Goal: Task Accomplishment & Management: Complete application form

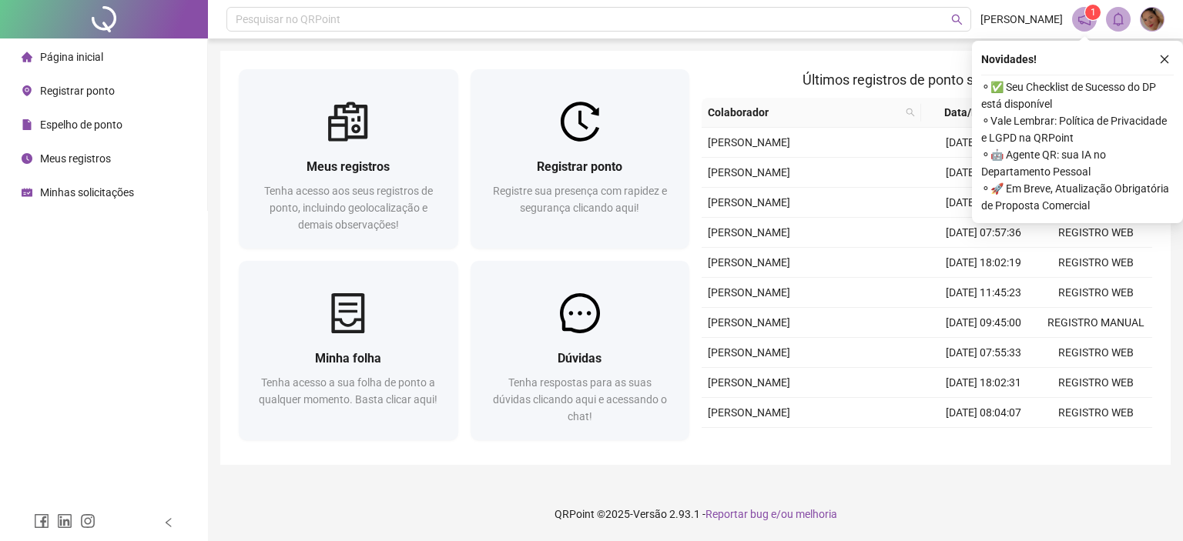
click at [83, 92] on span "Registrar ponto" at bounding box center [77, 91] width 75 height 12
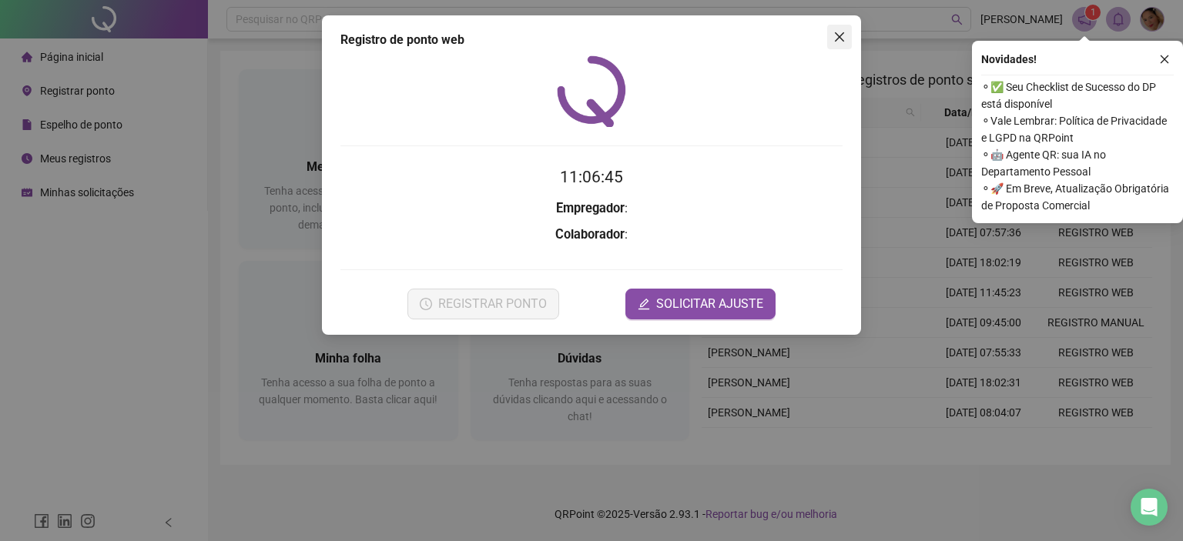
click at [839, 33] on icon "close" at bounding box center [839, 37] width 12 height 12
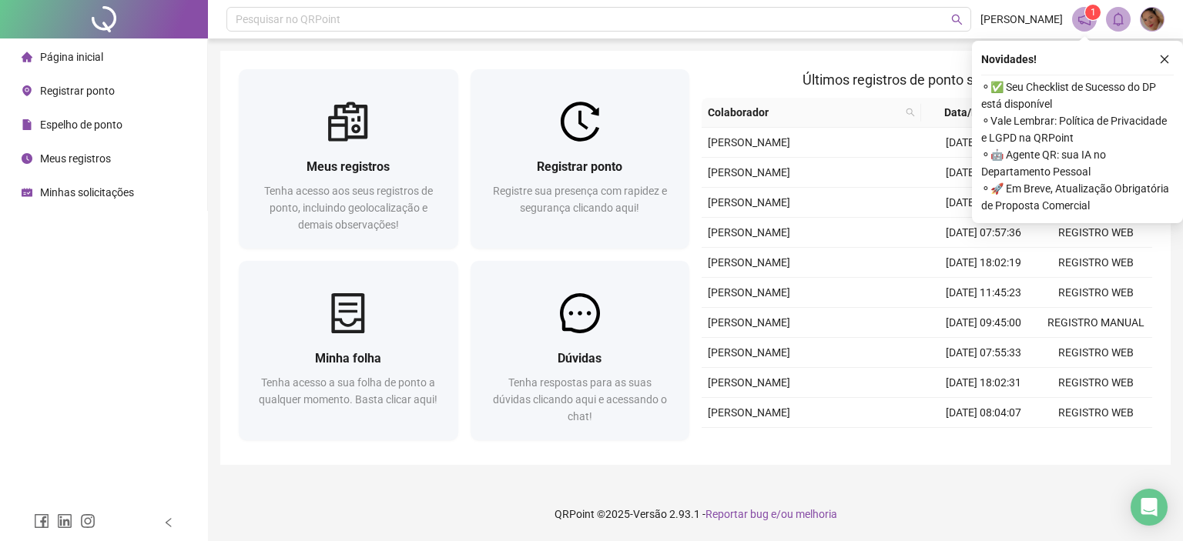
click at [92, 131] on span "Espelho de ponto" at bounding box center [81, 125] width 82 height 12
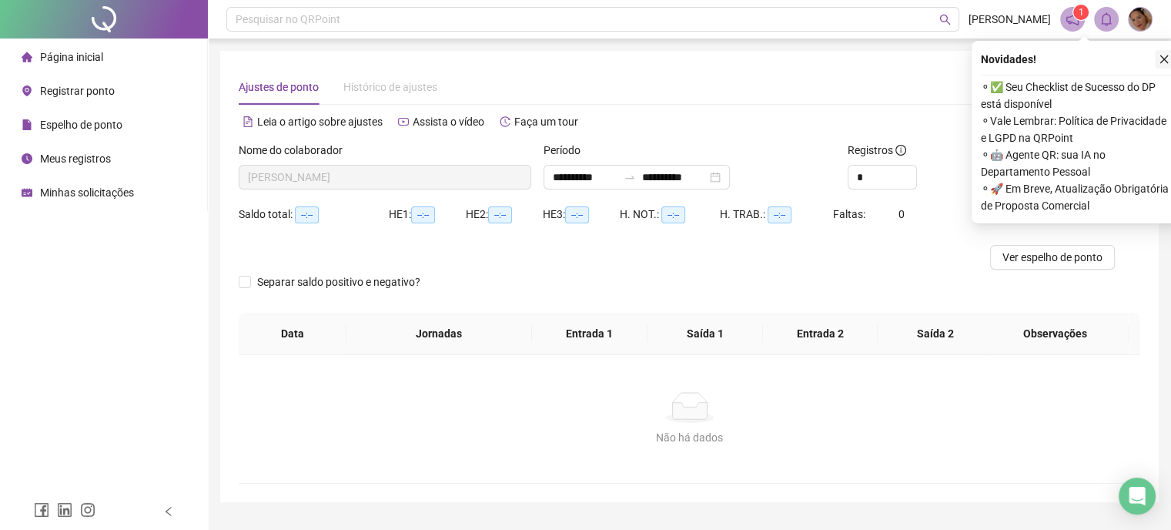
click at [1167, 51] on button "button" at bounding box center [1164, 59] width 18 height 18
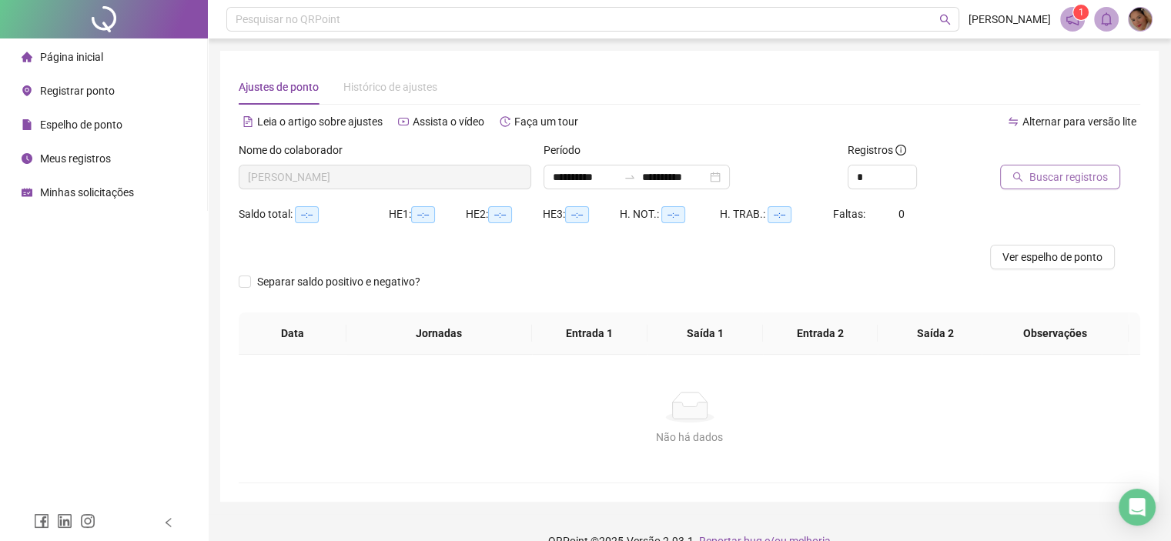
click at [1044, 176] on span "Buscar registros" at bounding box center [1069, 177] width 79 height 17
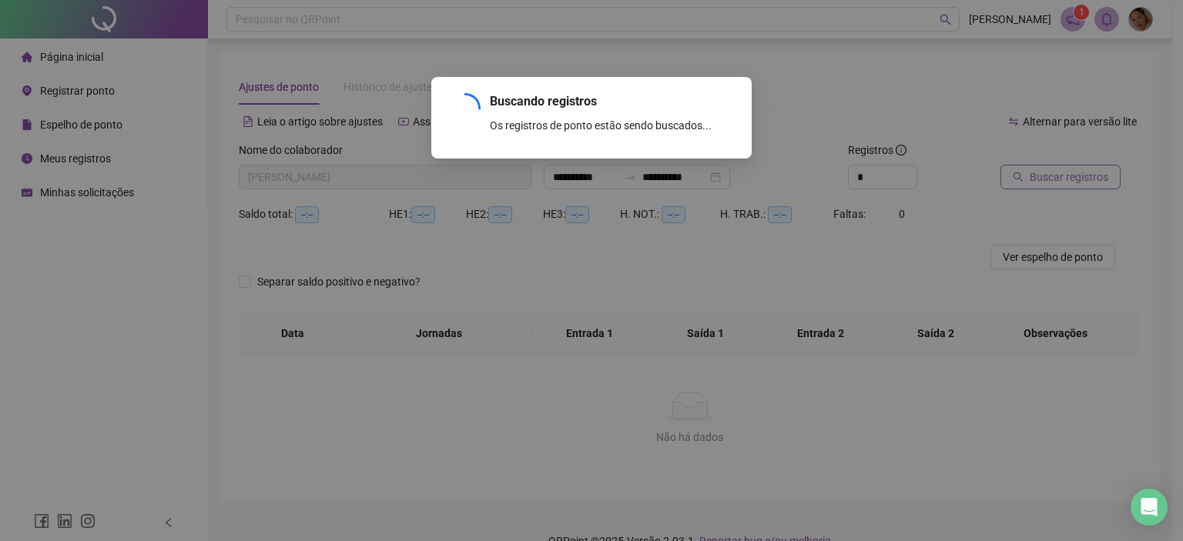
type input "**********"
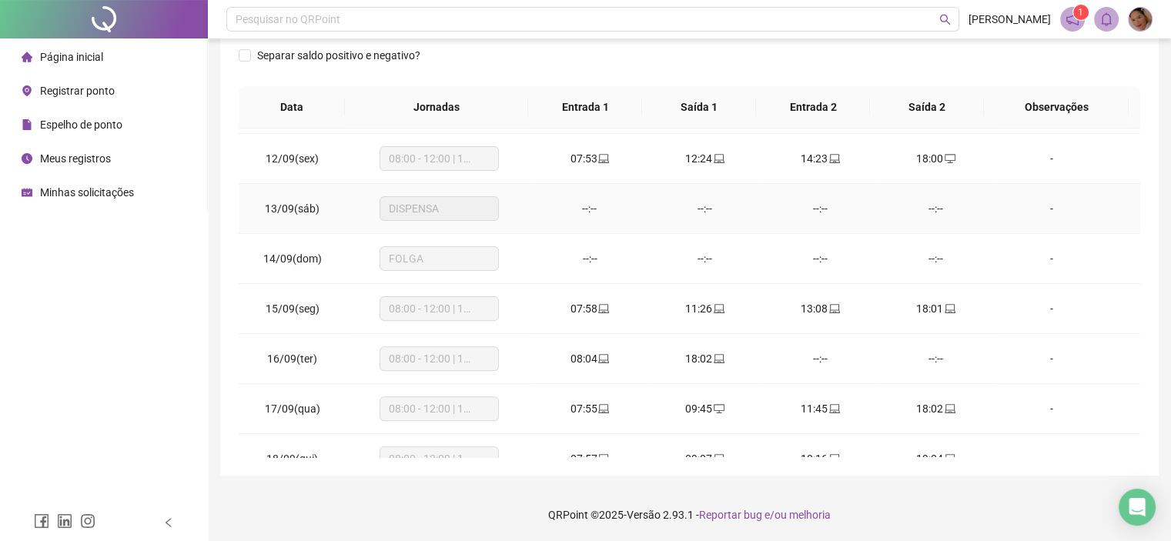
scroll to position [619, 0]
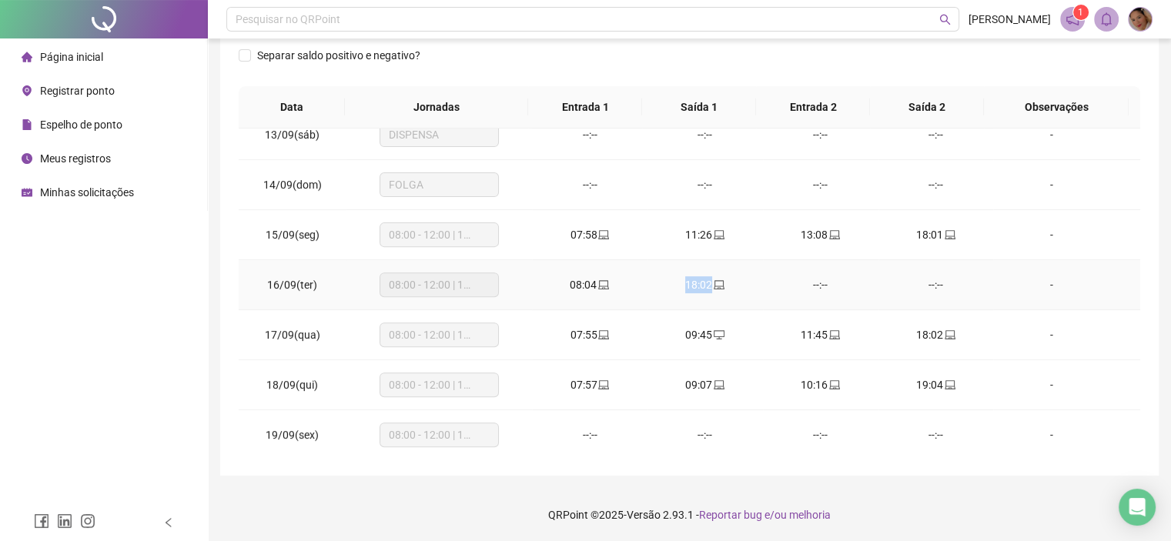
drag, startPoint x: 730, startPoint y: 283, endPoint x: 844, endPoint y: 281, distance: 114.0
click at [766, 281] on tr "16/09(ter) 08:00 - 12:00 | 14:00 - 19:00 08:04 18:02 --:-- --:-- -" at bounding box center [690, 285] width 902 height 50
click at [903, 278] on div "--:--" at bounding box center [936, 284] width 91 height 17
drag, startPoint x: 702, startPoint y: 286, endPoint x: 748, endPoint y: 286, distance: 45.4
click at [748, 286] on td "18:02" at bounding box center [706, 285] width 116 height 50
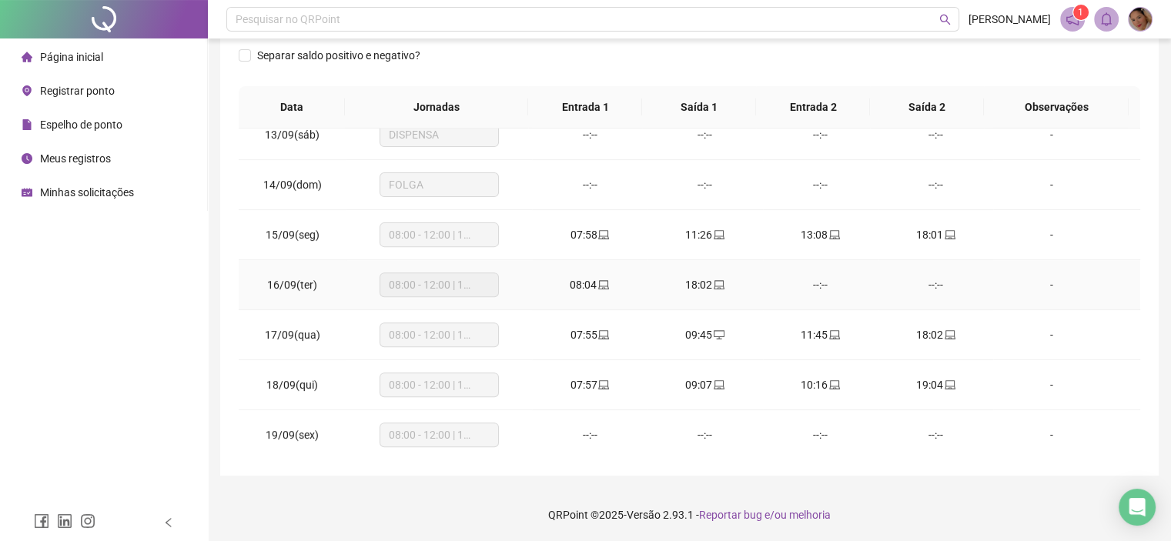
click at [897, 277] on tr "16/09(ter) 08:00 - 12:00 | 14:00 - 19:00 08:04 18:02 --:-- --:-- -" at bounding box center [690, 285] width 902 height 50
drag, startPoint x: 843, startPoint y: 276, endPoint x: 958, endPoint y: 276, distance: 115.5
click at [944, 276] on tr "16/09(ter) 08:00 - 12:00 | 14:00 - 19:00 08:04 18:02 --:-- --:-- -" at bounding box center [690, 285] width 902 height 50
click at [961, 276] on div "--:--" at bounding box center [936, 284] width 91 height 17
click at [736, 276] on div "18:02" at bounding box center [705, 284] width 91 height 17
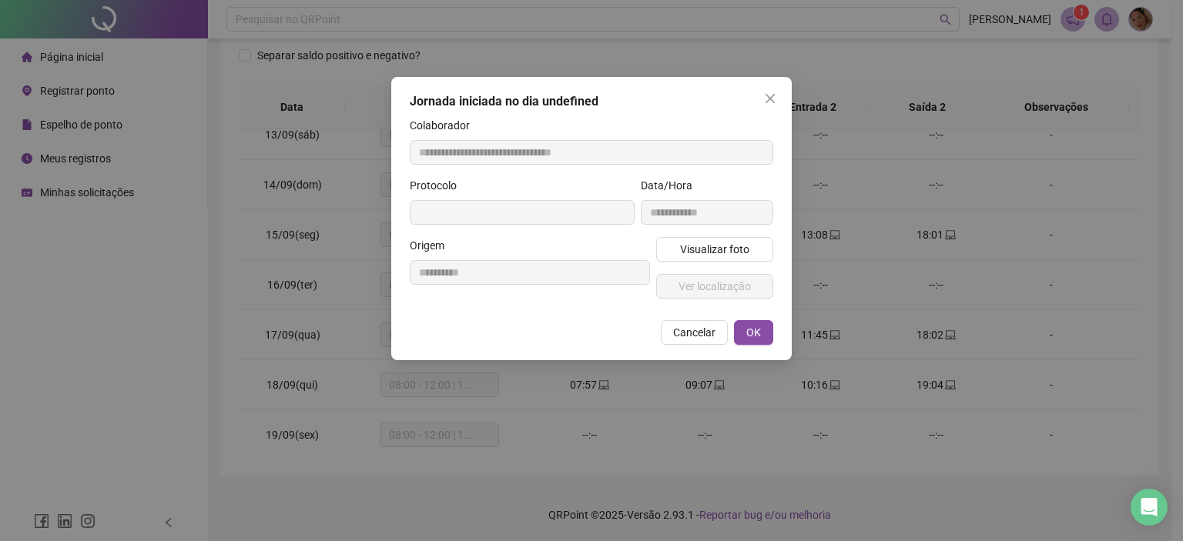
click at [983, 244] on div "**********" at bounding box center [591, 270] width 1183 height 541
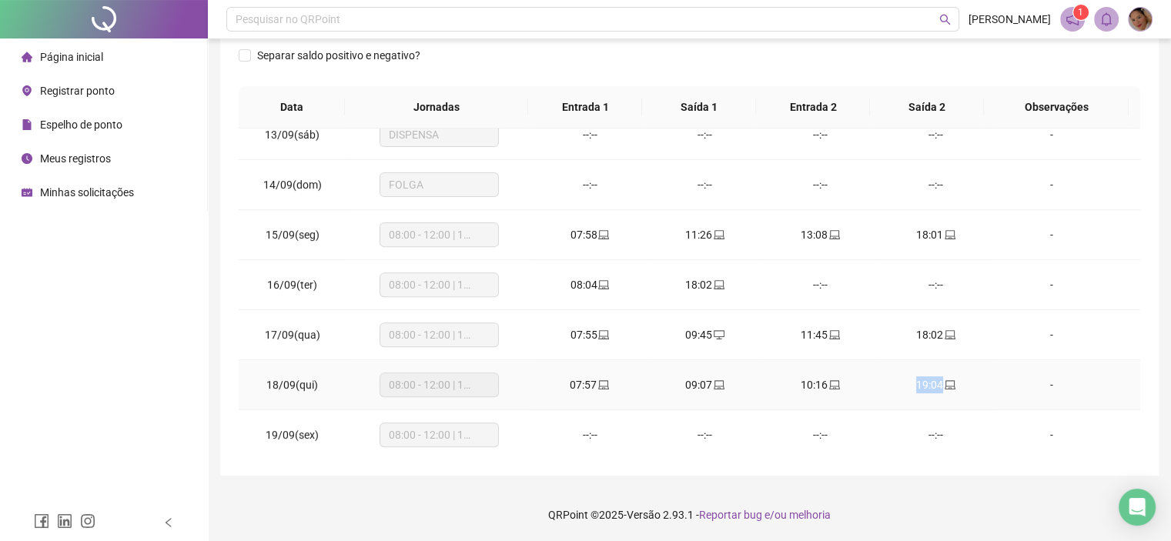
drag, startPoint x: 900, startPoint y: 385, endPoint x: 958, endPoint y: 384, distance: 58.5
click at [958, 384] on div "19:04" at bounding box center [936, 385] width 91 height 17
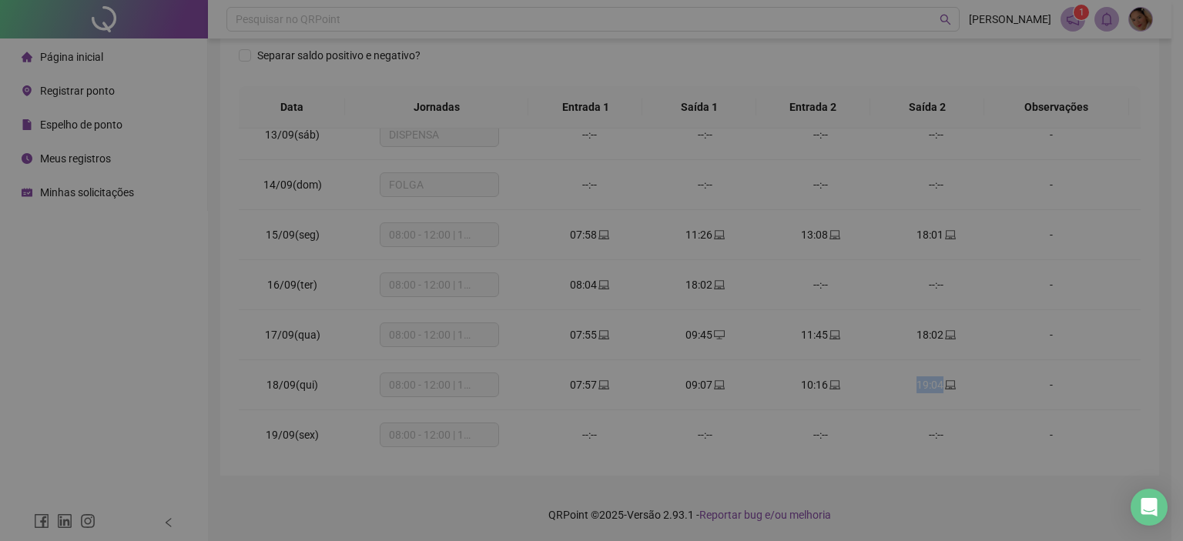
type input "**********"
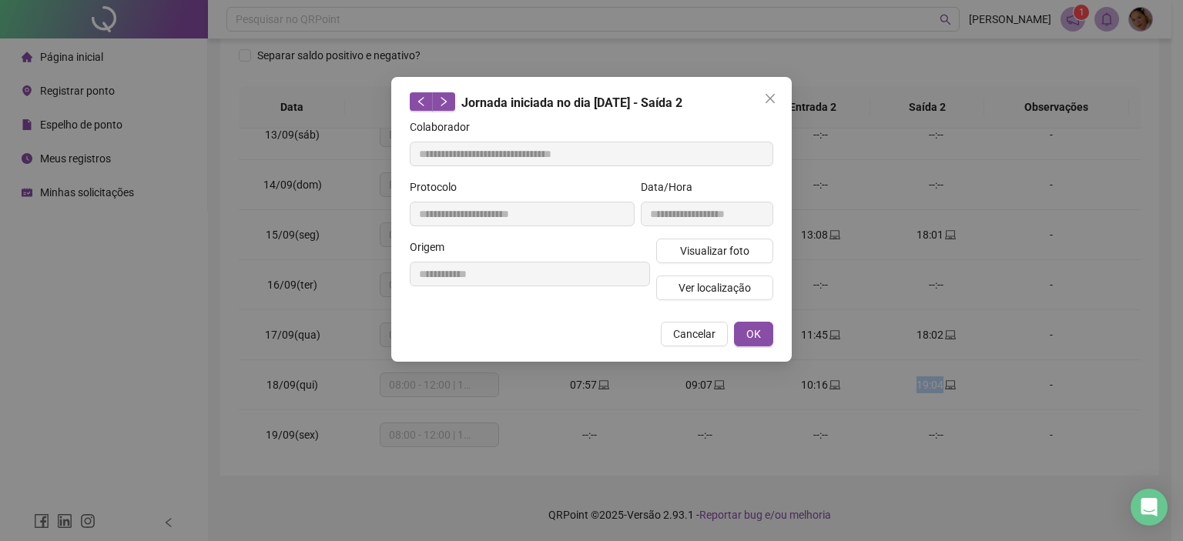
click at [962, 384] on div "**********" at bounding box center [591, 270] width 1183 height 541
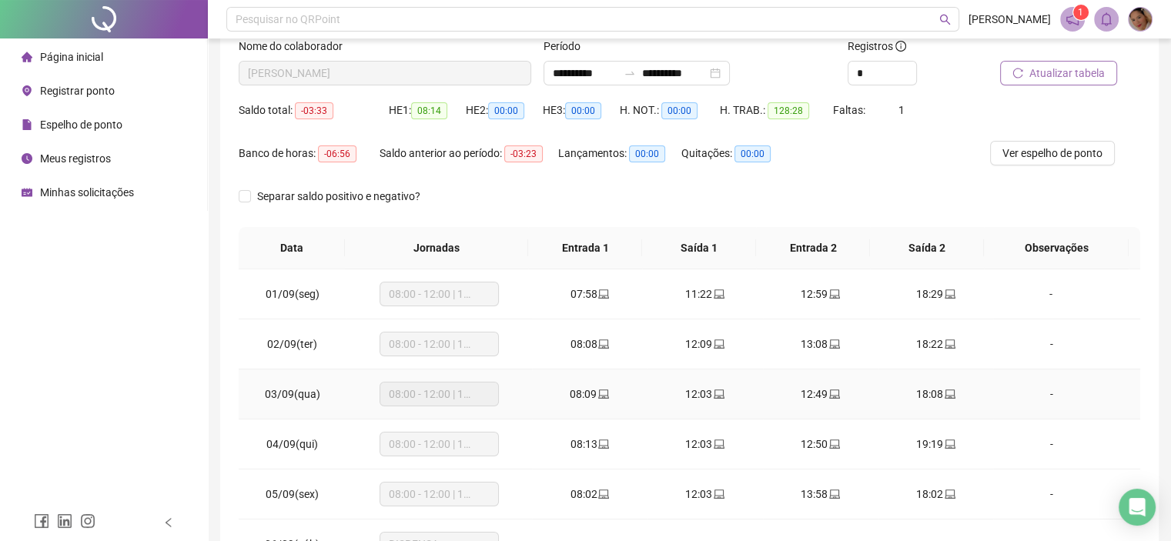
scroll to position [0, 0]
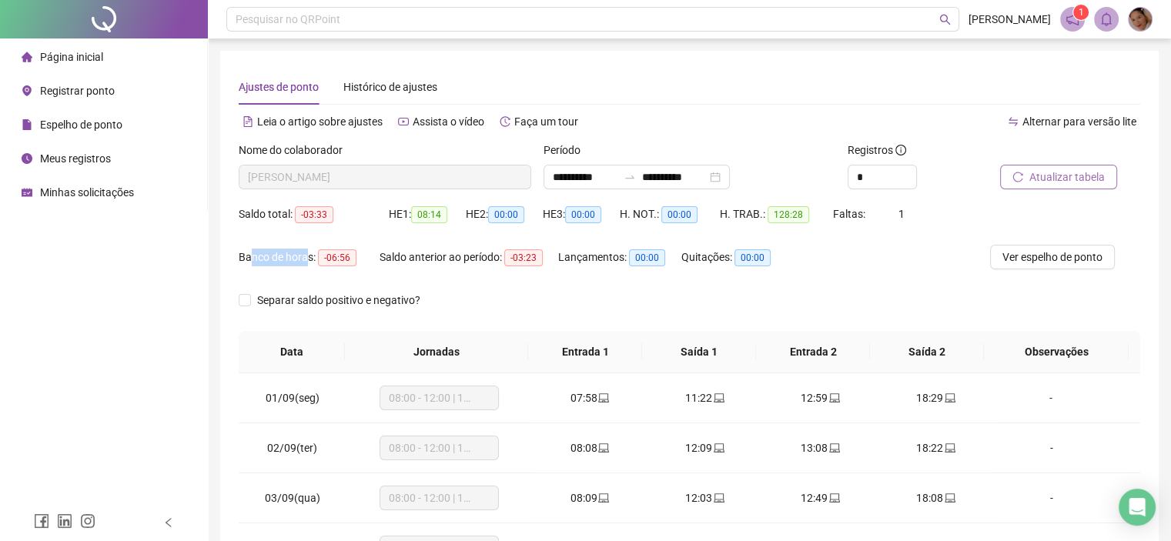
drag, startPoint x: 250, startPoint y: 255, endPoint x: 307, endPoint y: 252, distance: 57.1
click at [307, 252] on div "Banco de horas: -06:56" at bounding box center [309, 258] width 141 height 18
click at [450, 263] on div "Saldo anterior ao período: -03:23" at bounding box center [469, 258] width 179 height 18
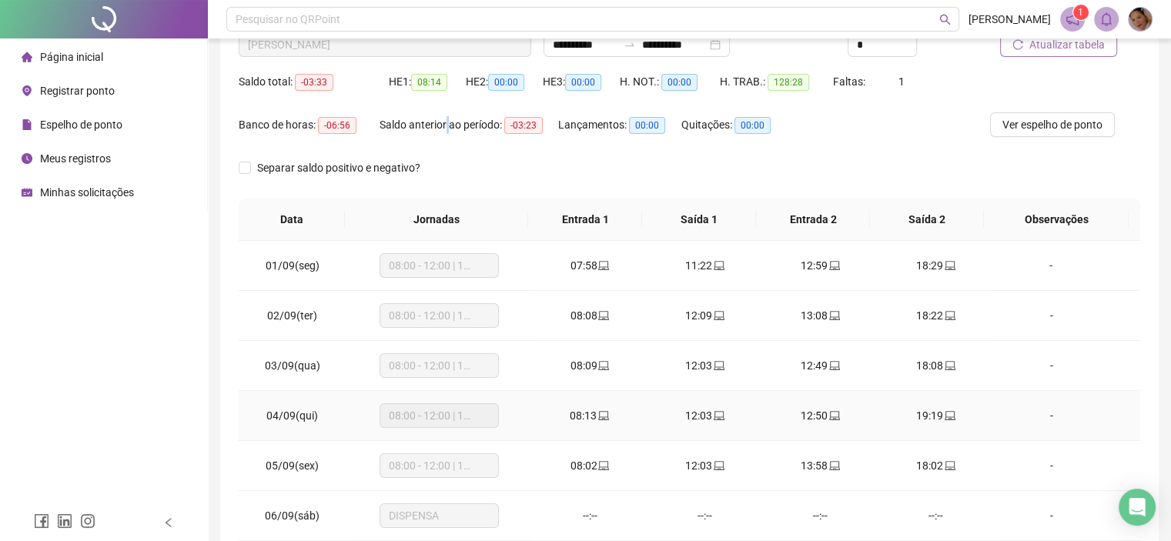
scroll to position [14, 0]
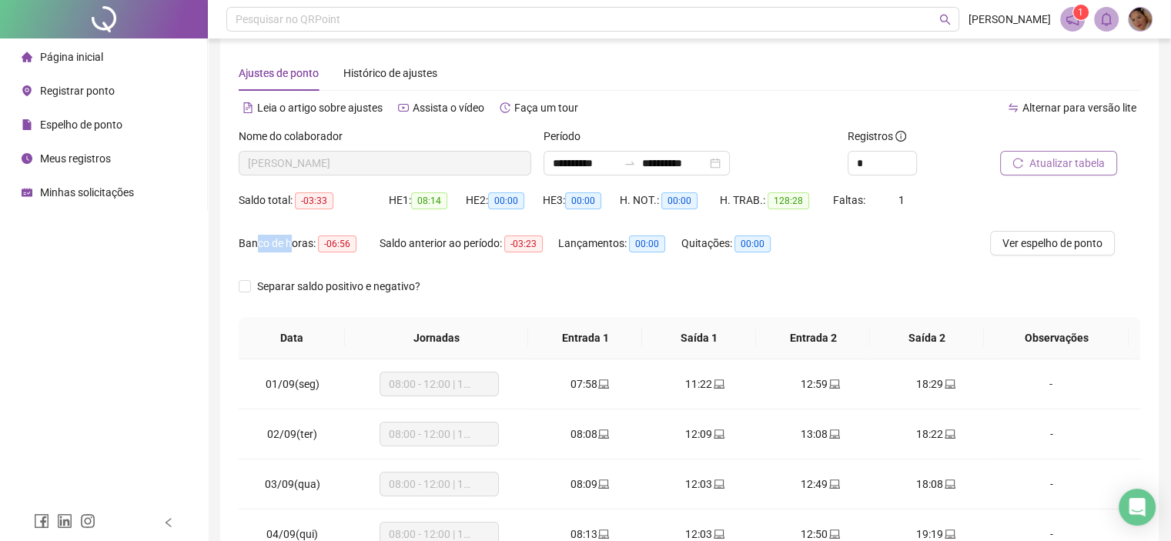
drag, startPoint x: 256, startPoint y: 242, endPoint x: 293, endPoint y: 238, distance: 37.9
click at [293, 238] on div "Banco de horas: -06:56" at bounding box center [309, 244] width 141 height 18
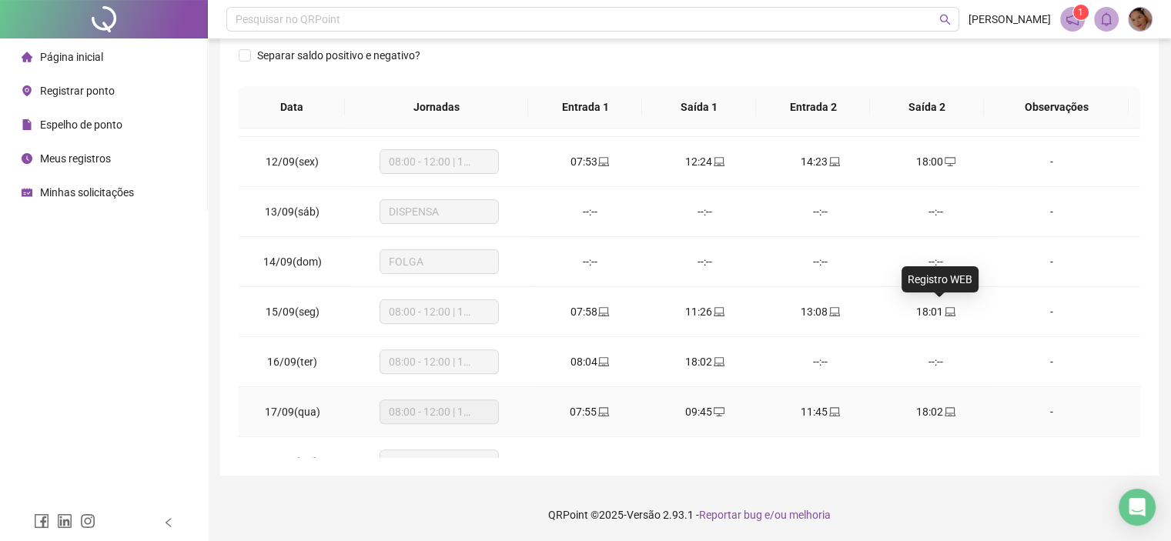
scroll to position [619, 0]
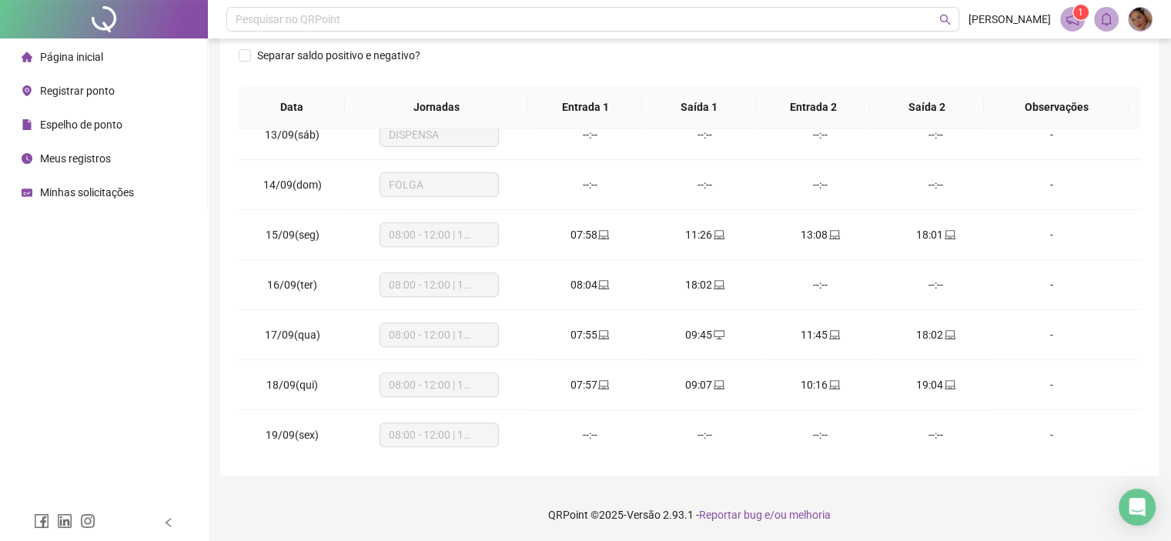
click at [70, 82] on div "Registrar ponto" at bounding box center [68, 90] width 93 height 31
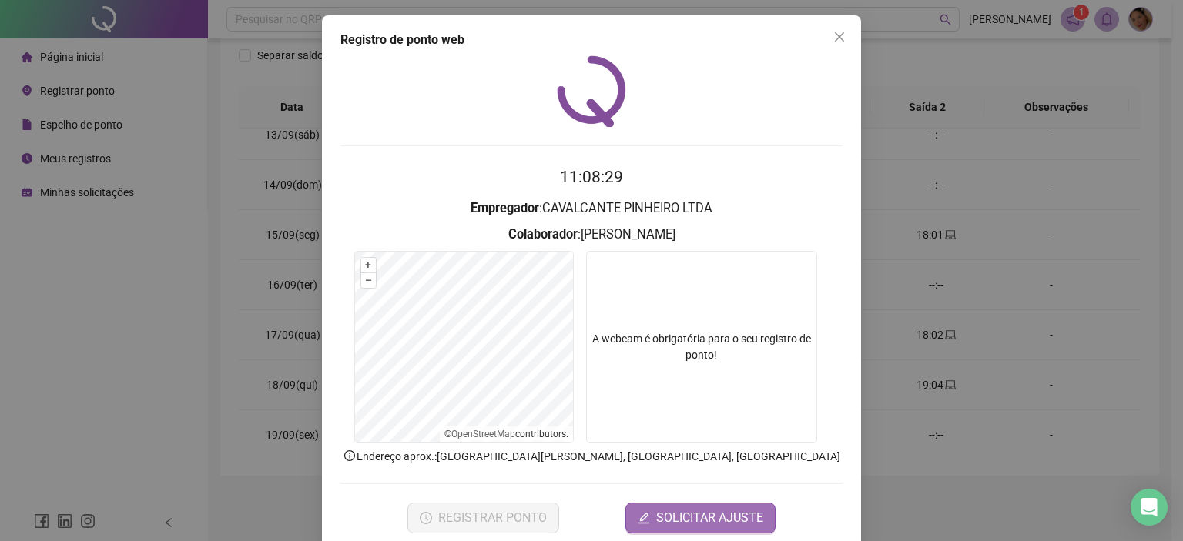
click at [661, 518] on span "SOLICITAR AJUSTE" at bounding box center [709, 518] width 107 height 18
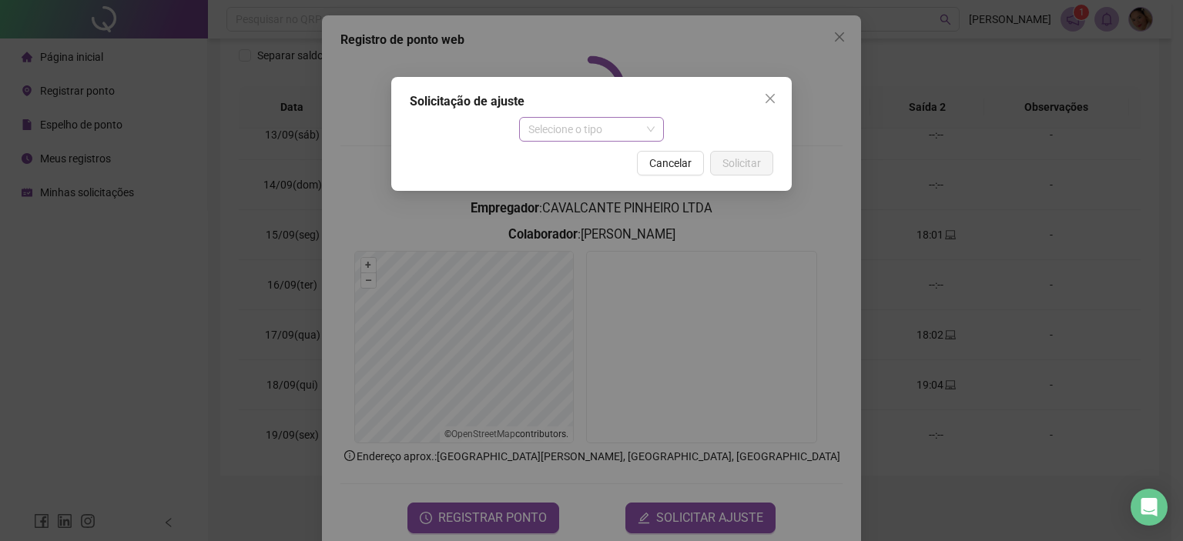
click at [607, 132] on span "Selecione o tipo" at bounding box center [591, 129] width 127 height 23
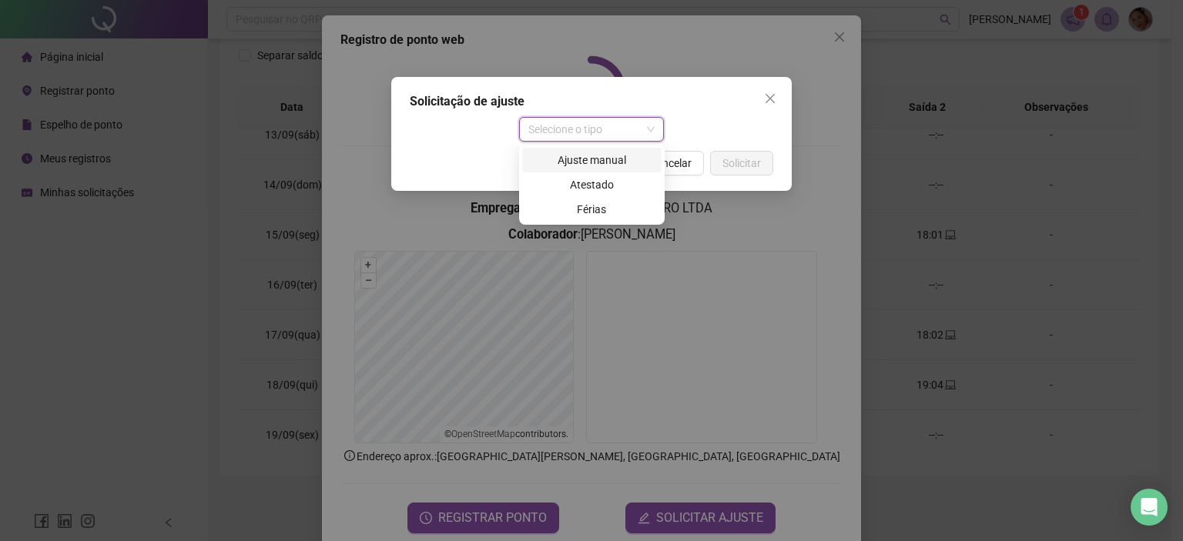
click at [591, 156] on div "Ajuste manual" at bounding box center [591, 160] width 121 height 17
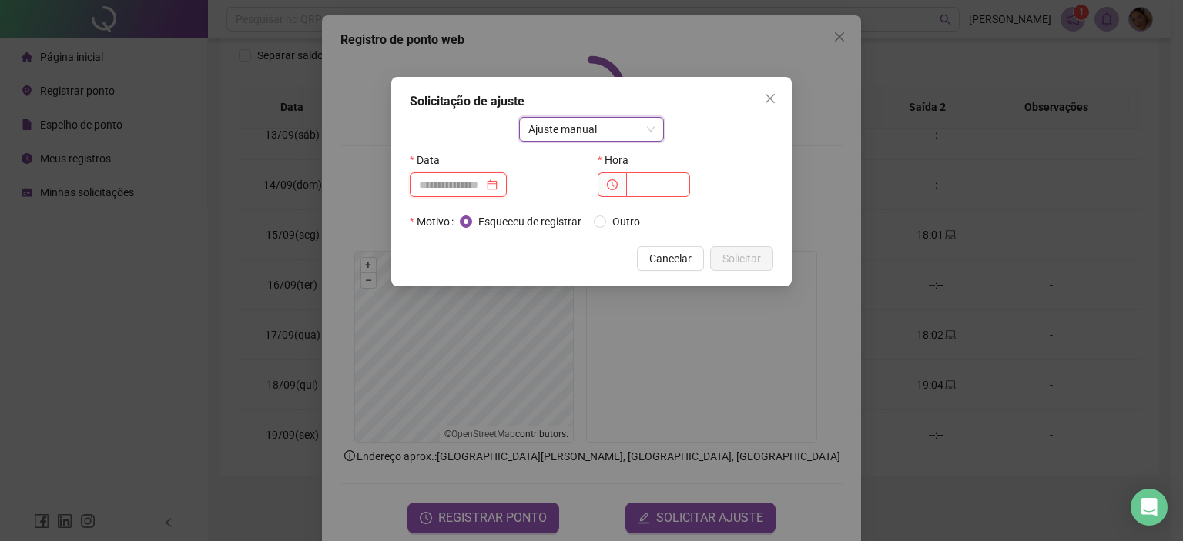
click at [459, 184] on input at bounding box center [451, 184] width 65 height 17
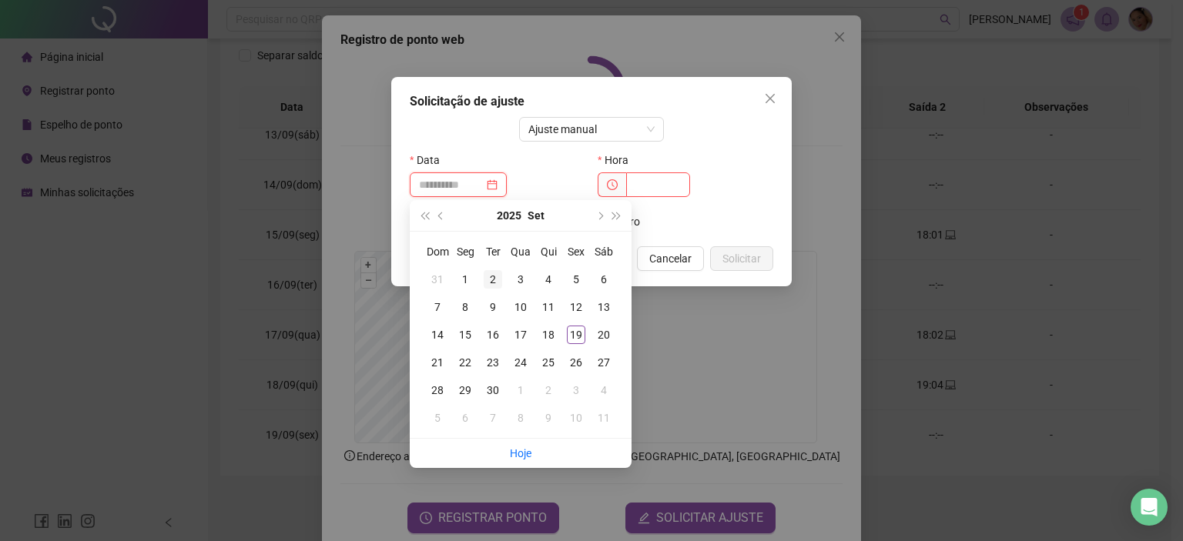
type input "**********"
click at [494, 276] on div "2" at bounding box center [493, 279] width 18 height 18
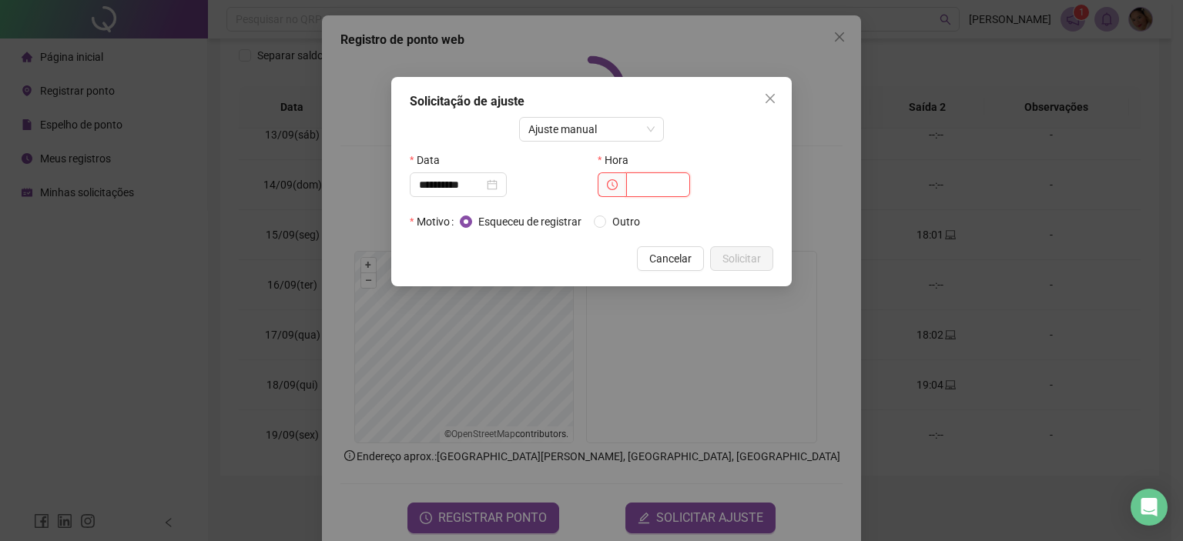
click at [663, 191] on input "text" at bounding box center [658, 185] width 64 height 25
type input "*****"
click at [742, 255] on span "Solicitar" at bounding box center [741, 258] width 39 height 17
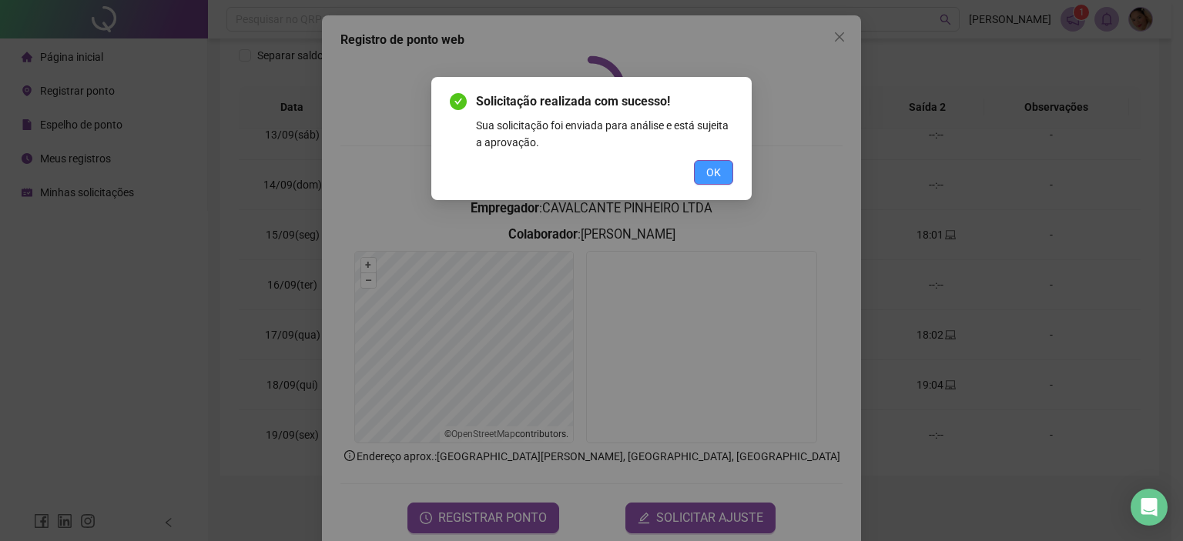
click at [706, 169] on span "OK" at bounding box center [713, 172] width 15 height 17
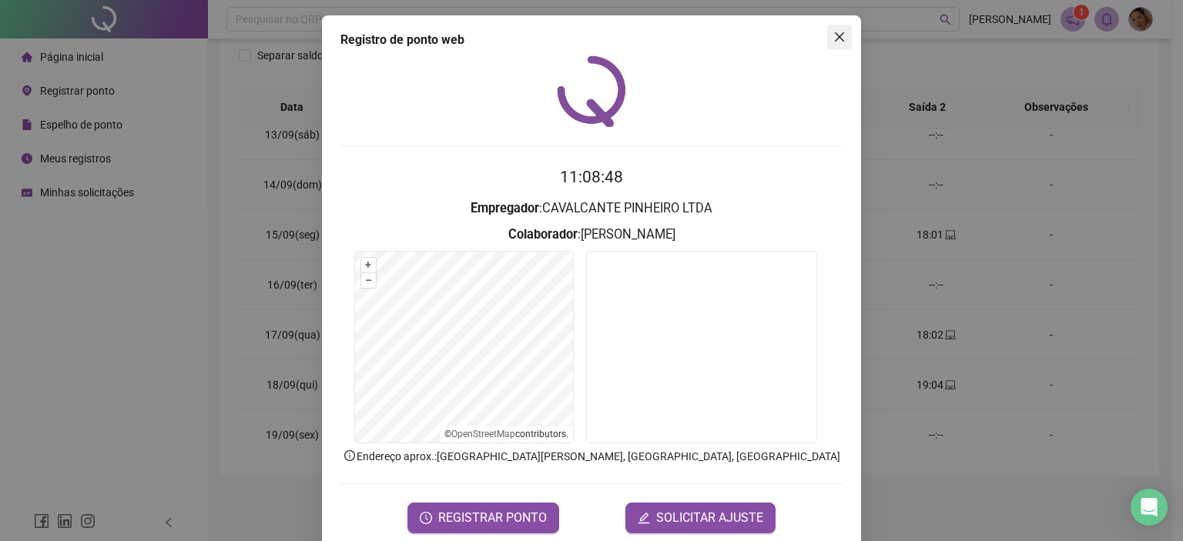
click at [841, 45] on button "Close" at bounding box center [839, 37] width 25 height 25
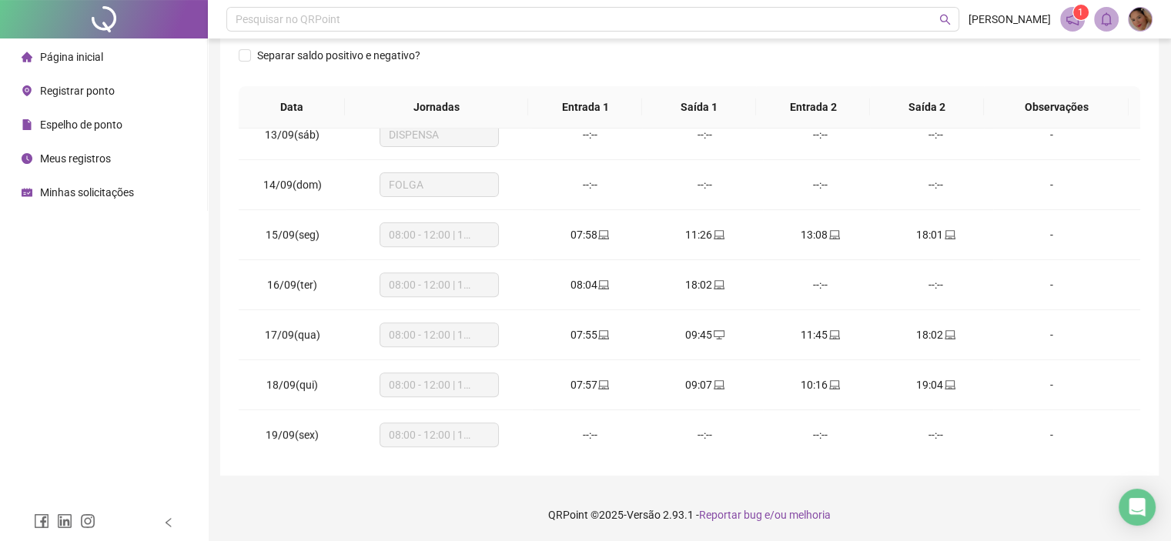
click at [60, 87] on span "Registrar ponto" at bounding box center [77, 91] width 75 height 12
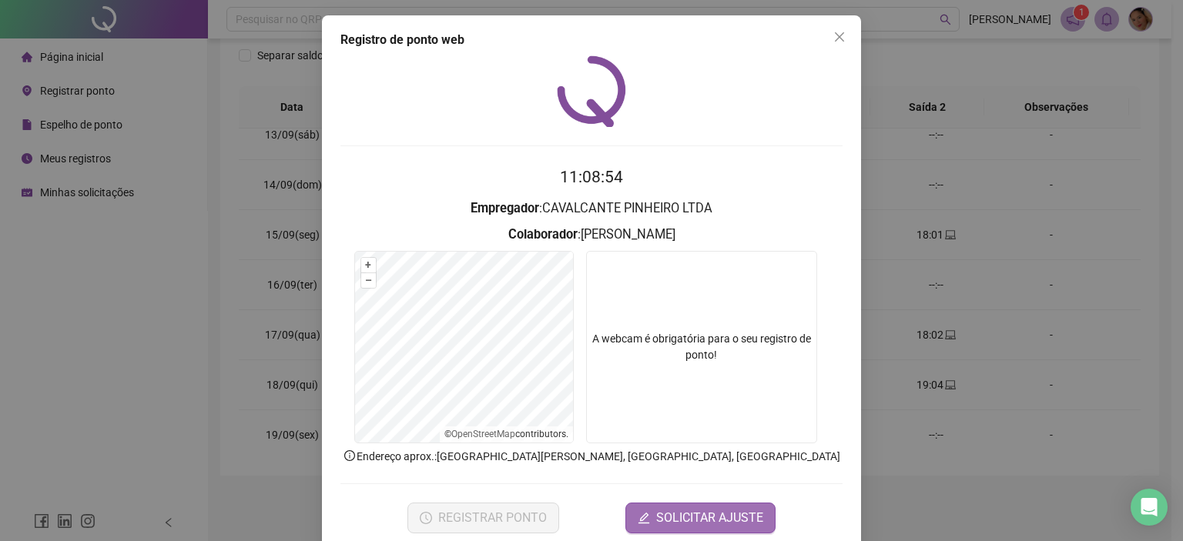
click at [689, 519] on span "SOLICITAR AJUSTE" at bounding box center [709, 518] width 107 height 18
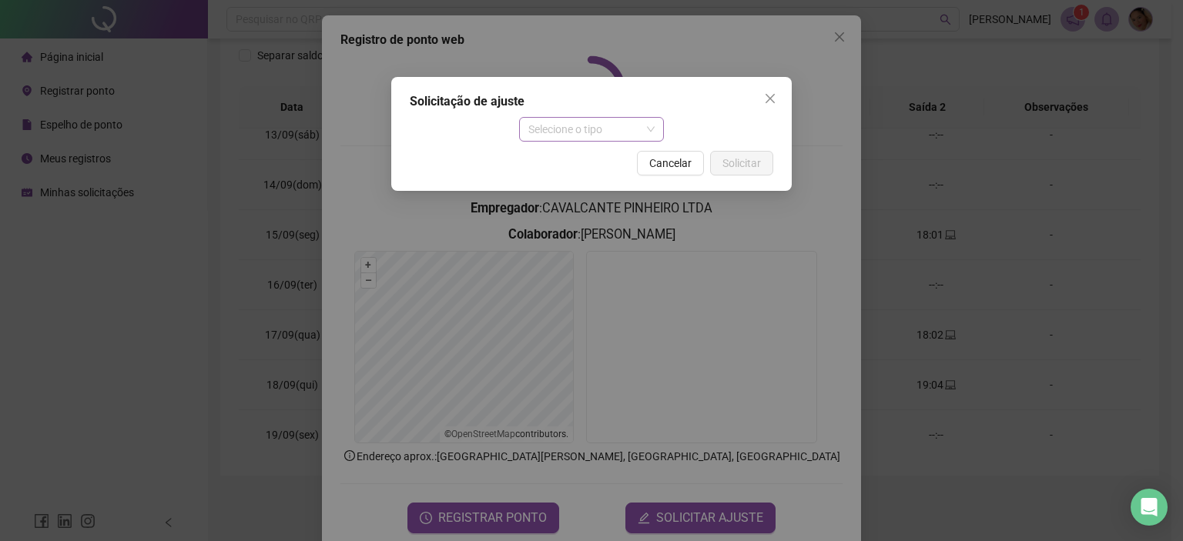
click at [649, 132] on span "Selecione o tipo" at bounding box center [591, 129] width 127 height 23
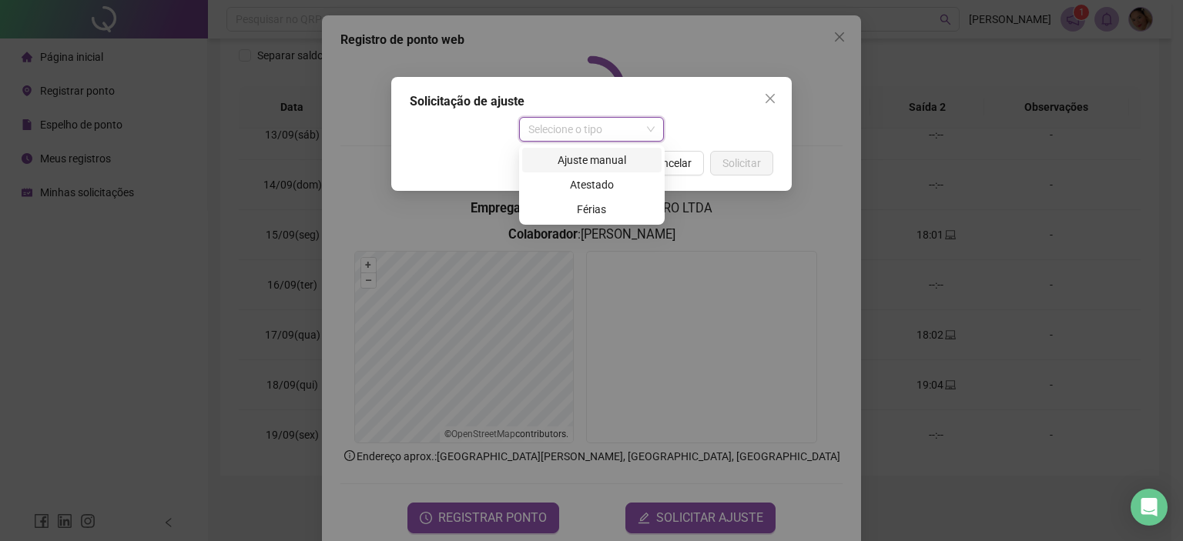
click at [607, 156] on div "Ajuste manual" at bounding box center [591, 160] width 121 height 17
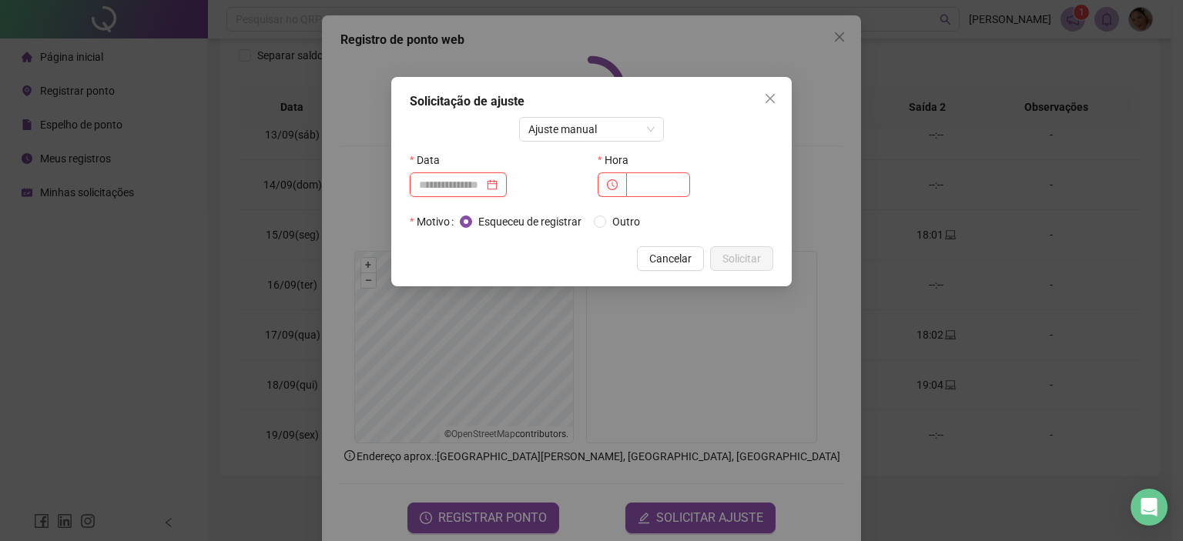
click at [484, 180] on input at bounding box center [451, 184] width 65 height 17
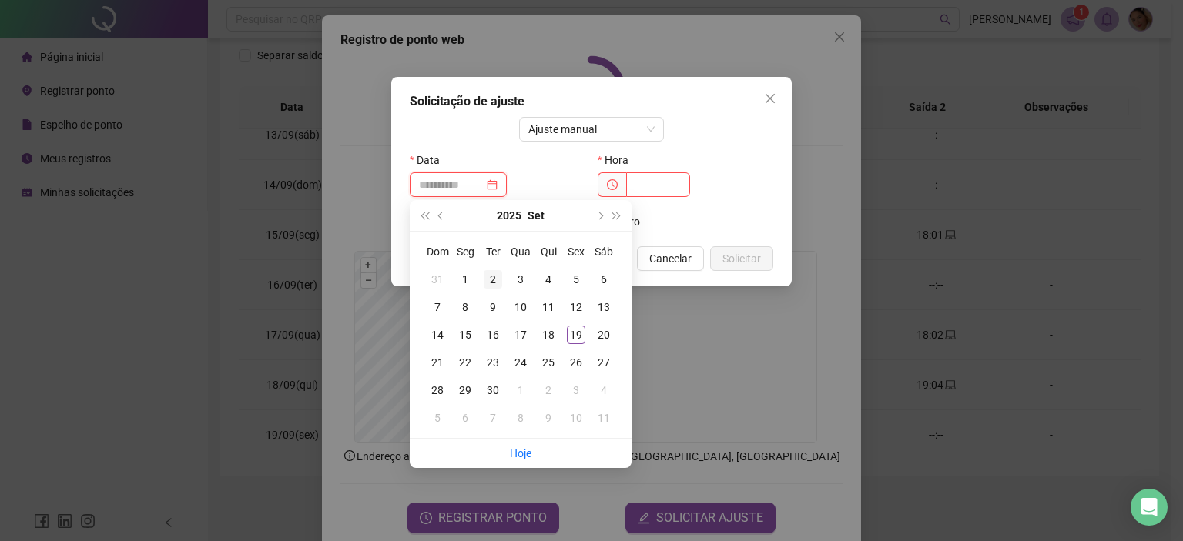
type input "**********"
click at [488, 276] on div "2" at bounding box center [493, 279] width 18 height 18
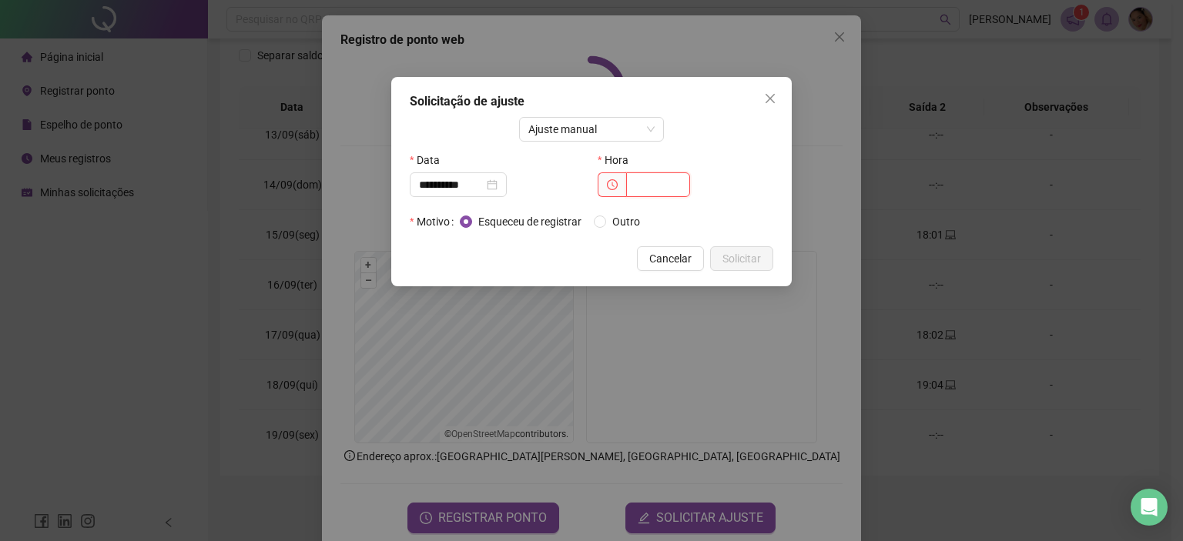
click at [681, 181] on input "text" at bounding box center [658, 185] width 64 height 25
type input "*****"
click at [757, 259] on span "Solicitar" at bounding box center [741, 258] width 39 height 17
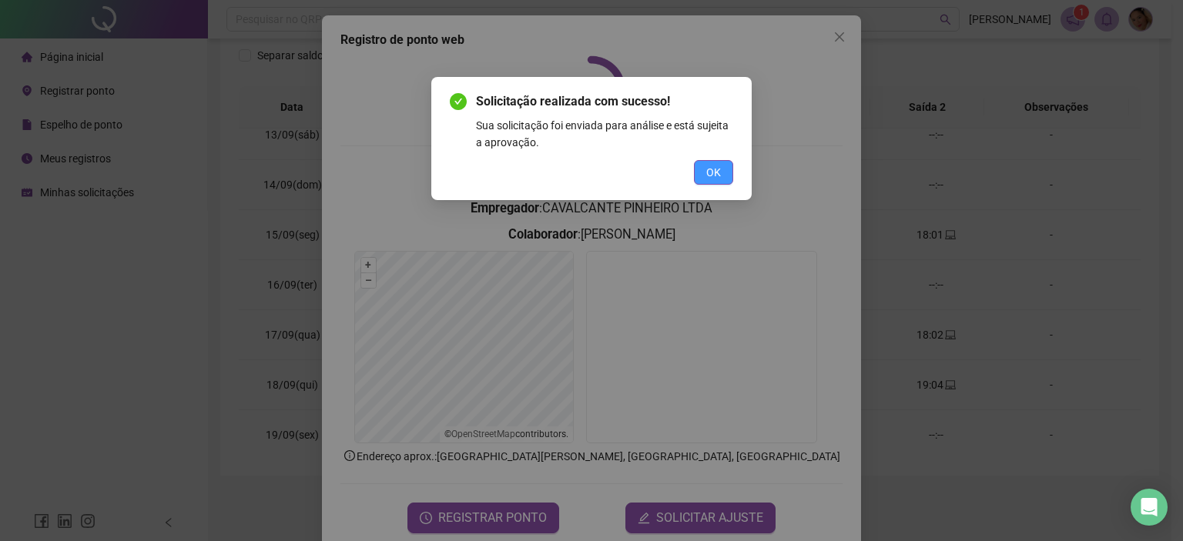
click at [723, 169] on button "OK" at bounding box center [713, 172] width 39 height 25
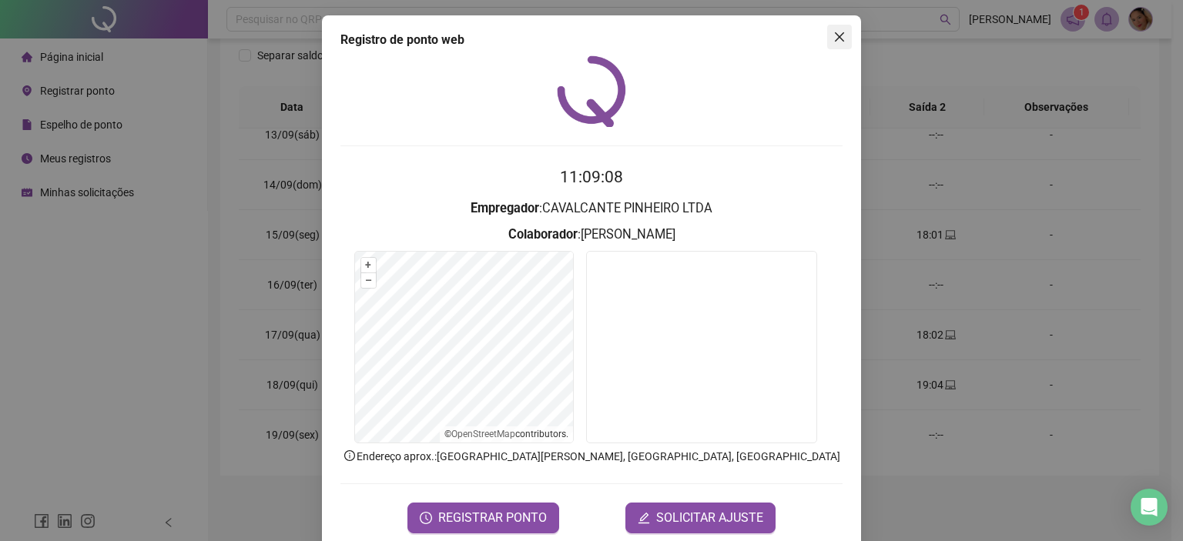
click at [836, 35] on icon "close" at bounding box center [839, 37] width 12 height 12
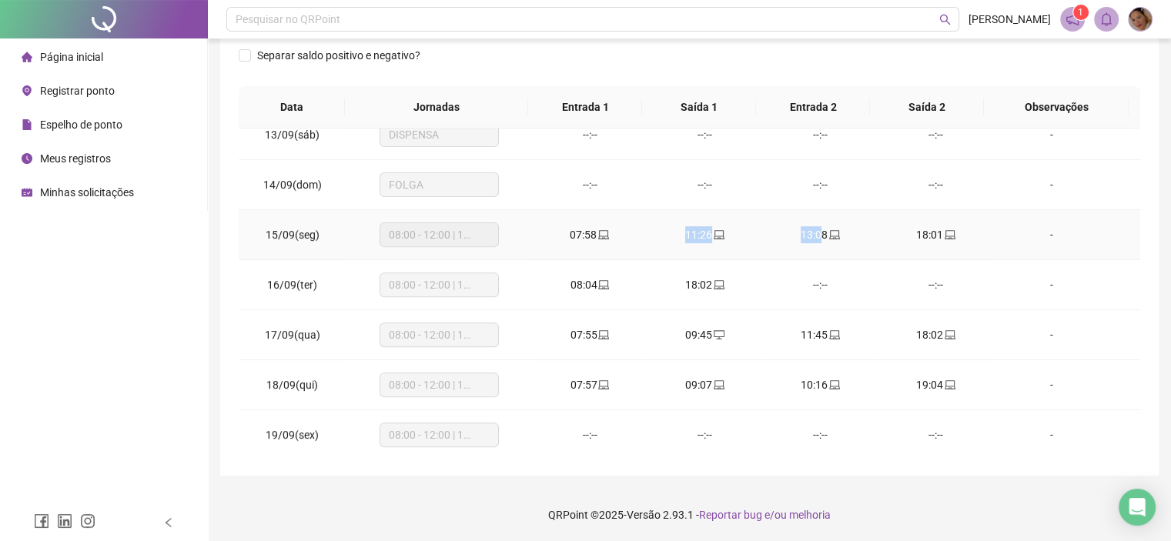
drag, startPoint x: 736, startPoint y: 227, endPoint x: 829, endPoint y: 243, distance: 93.7
click at [829, 243] on tr "15/09(seg) 08:00 - 12:00 | 14:00 - 18:00 07:58 11:26 13:08 18:01 -" at bounding box center [690, 235] width 902 height 50
drag, startPoint x: 838, startPoint y: 243, endPoint x: 958, endPoint y: 240, distance: 120.2
click at [928, 245] on tr "15/09(seg) 08:00 - 12:00 | 14:00 - 18:00 07:58 11:26 13:08 18:01 -" at bounding box center [690, 235] width 902 height 50
click at [971, 249] on td "18:01" at bounding box center [937, 235] width 116 height 50
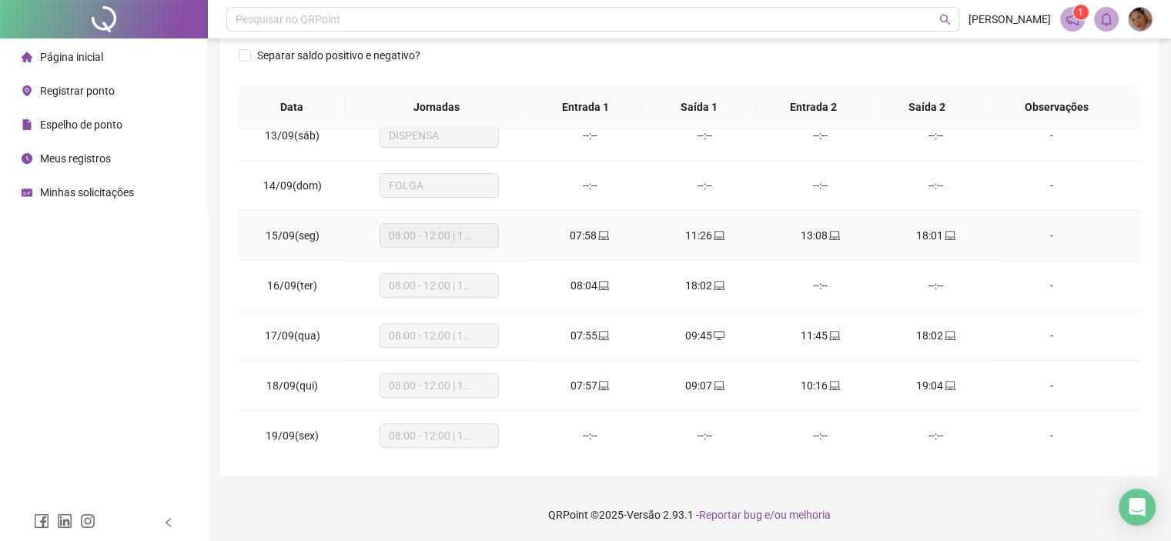
scroll to position [619, 0]
drag, startPoint x: 802, startPoint y: 384, endPoint x: 1004, endPoint y: 386, distance: 201.0
click at [986, 386] on tr "18/09(qui) 08:00 - 12:00 | 14:00 - 19:00 07:57 09:07 10:16 19:04 -" at bounding box center [690, 385] width 902 height 50
click at [1012, 378] on div "-" at bounding box center [1051, 385] width 91 height 17
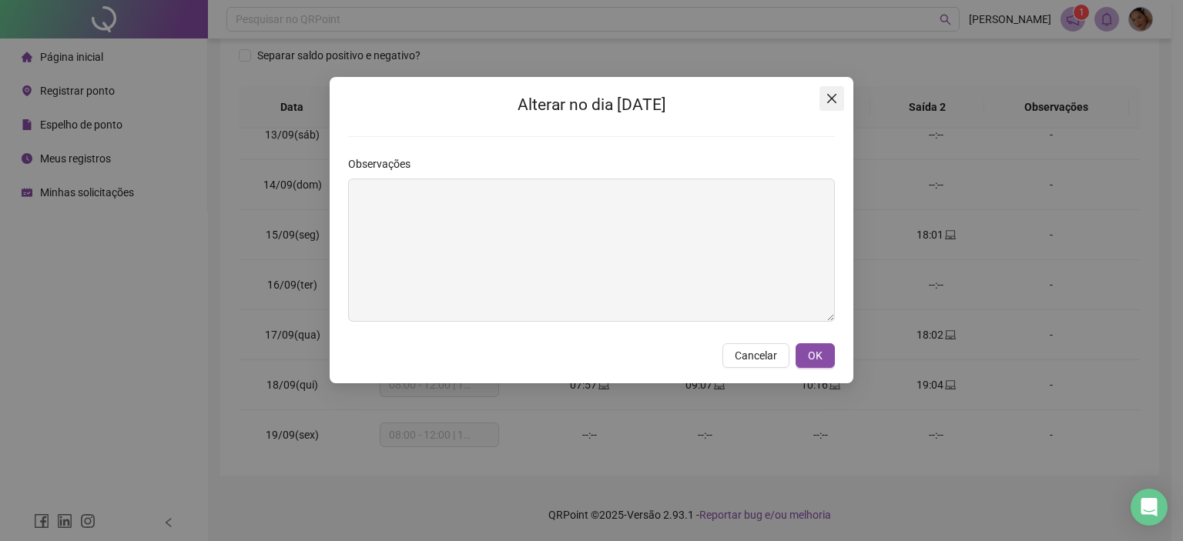
click at [832, 99] on icon "close" at bounding box center [831, 98] width 9 height 9
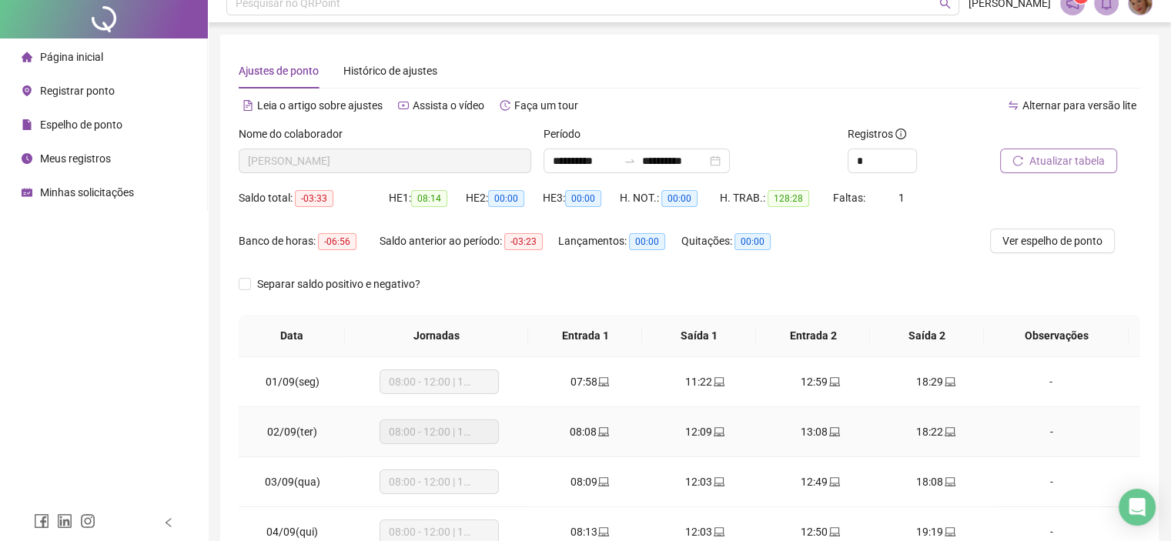
scroll to position [0, 0]
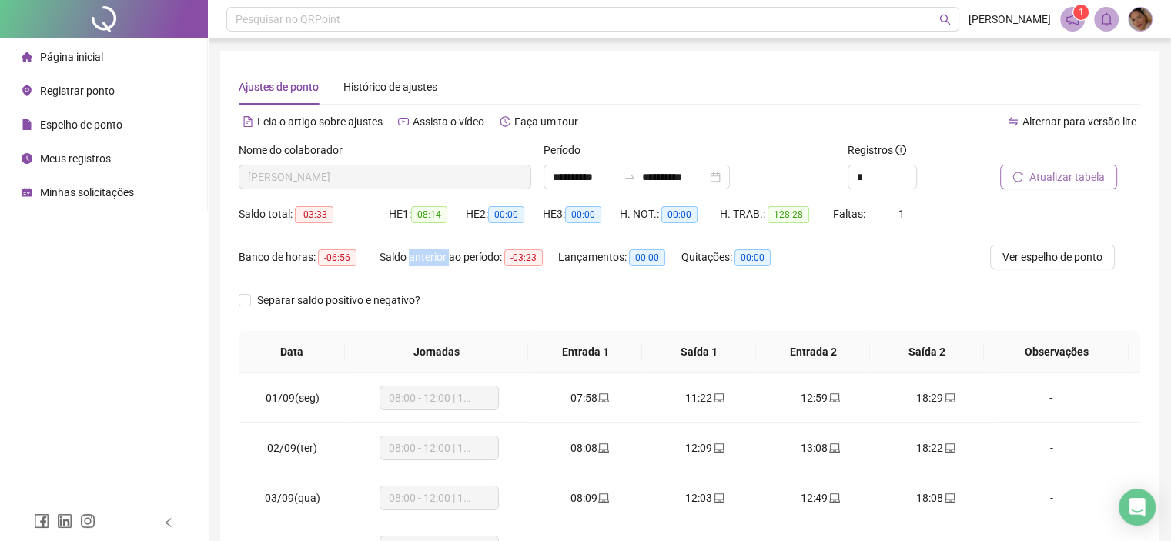
drag, startPoint x: 411, startPoint y: 256, endPoint x: 450, endPoint y: 256, distance: 38.5
click at [450, 256] on div "Saldo anterior ao período: -03:23" at bounding box center [469, 258] width 179 height 18
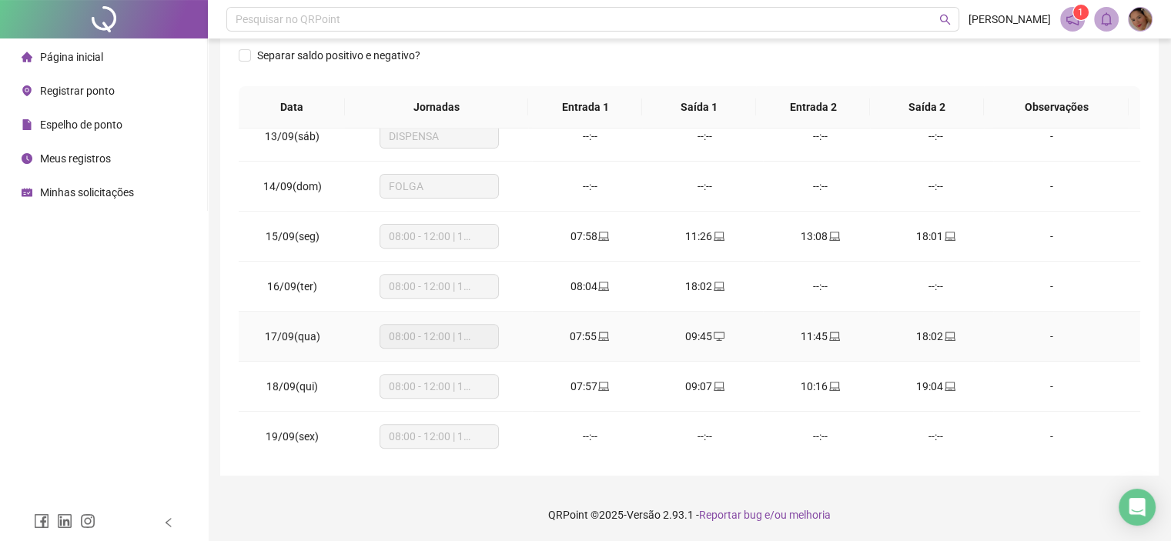
scroll to position [619, 0]
click at [538, 437] on td "--:--" at bounding box center [590, 435] width 116 height 50
drag, startPoint x: 539, startPoint y: 432, endPoint x: 662, endPoint y: 424, distance: 123.5
click at [659, 426] on tr "19/09(sex) 08:00 - 12:00 | 14:00 - 19:00 --:-- --:-- --:-- --:-- -" at bounding box center [690, 435] width 902 height 50
click at [763, 421] on td "--:--" at bounding box center [821, 435] width 116 height 50
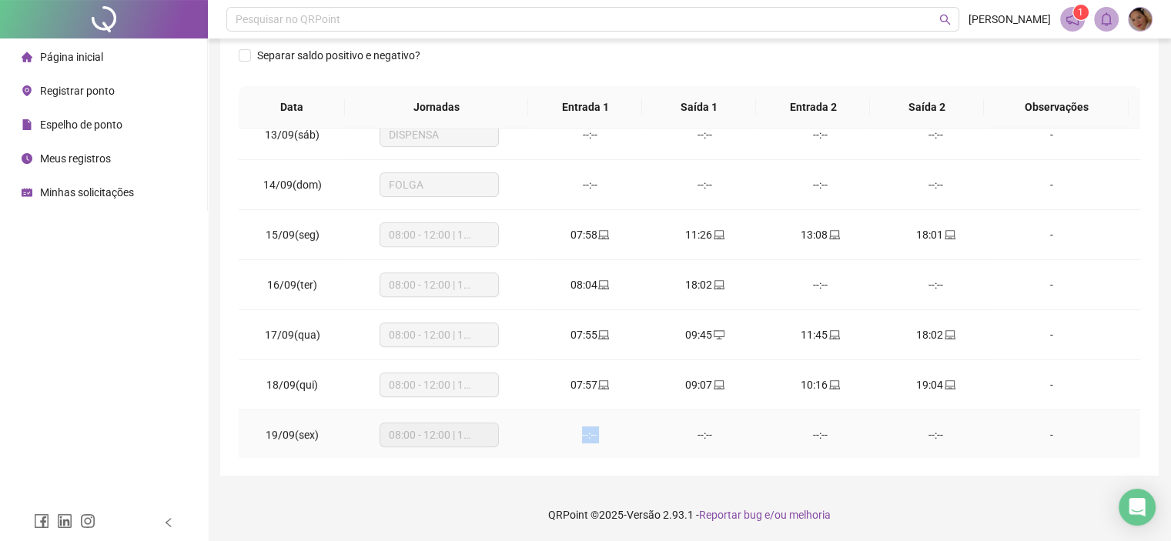
drag, startPoint x: 559, startPoint y: 427, endPoint x: 644, endPoint y: 428, distance: 84.7
click at [644, 428] on tr "19/09(sex) 08:00 - 12:00 | 14:00 - 19:00 --:-- --:-- --:-- --:-- -" at bounding box center [690, 435] width 902 height 50
click at [695, 428] on div "--:--" at bounding box center [705, 435] width 91 height 17
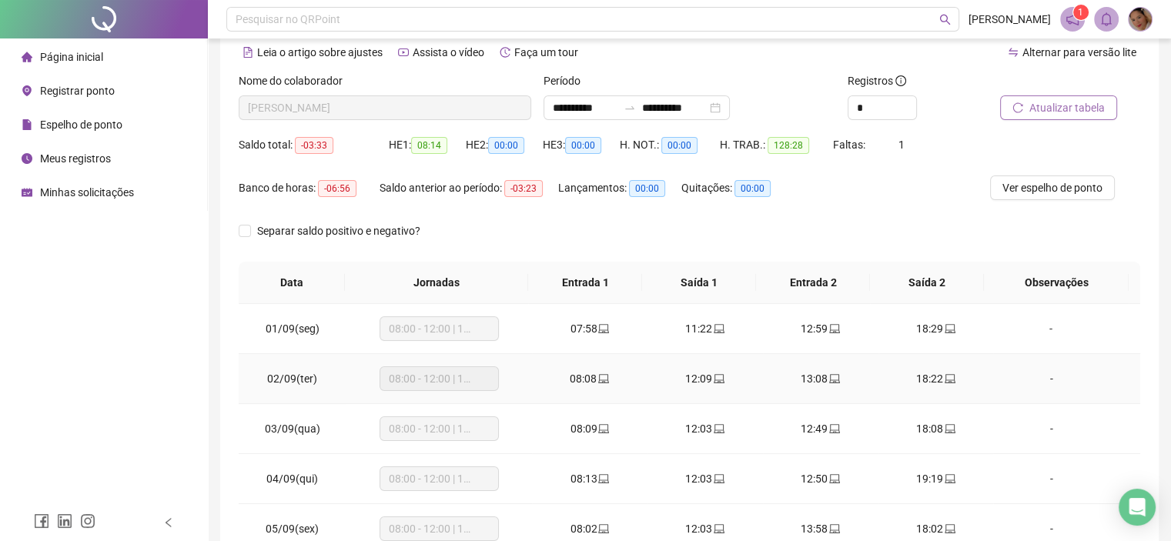
scroll to position [0, 0]
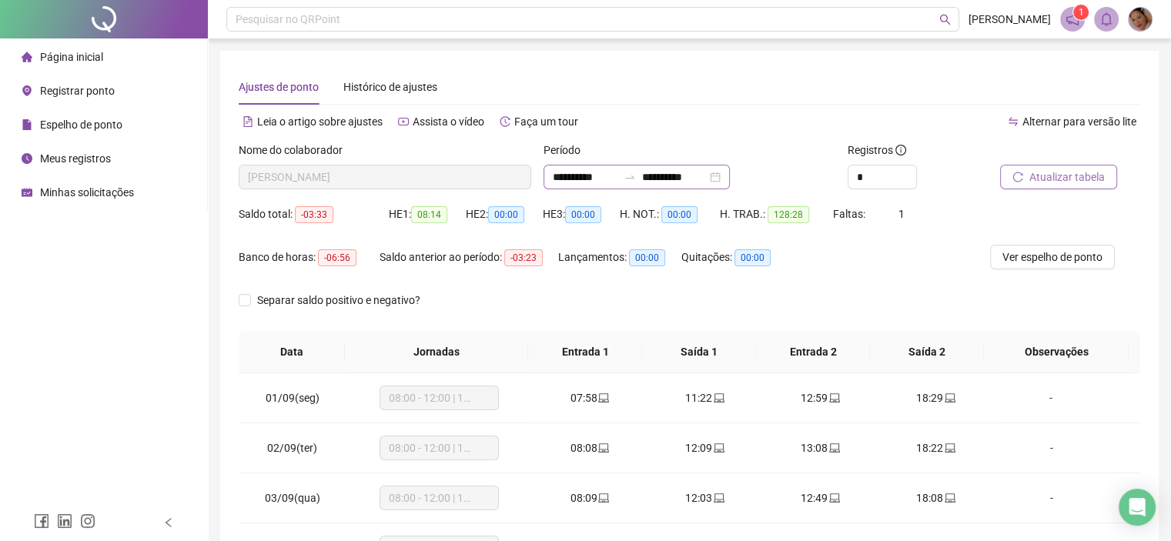
click at [730, 181] on div "**********" at bounding box center [637, 177] width 186 height 25
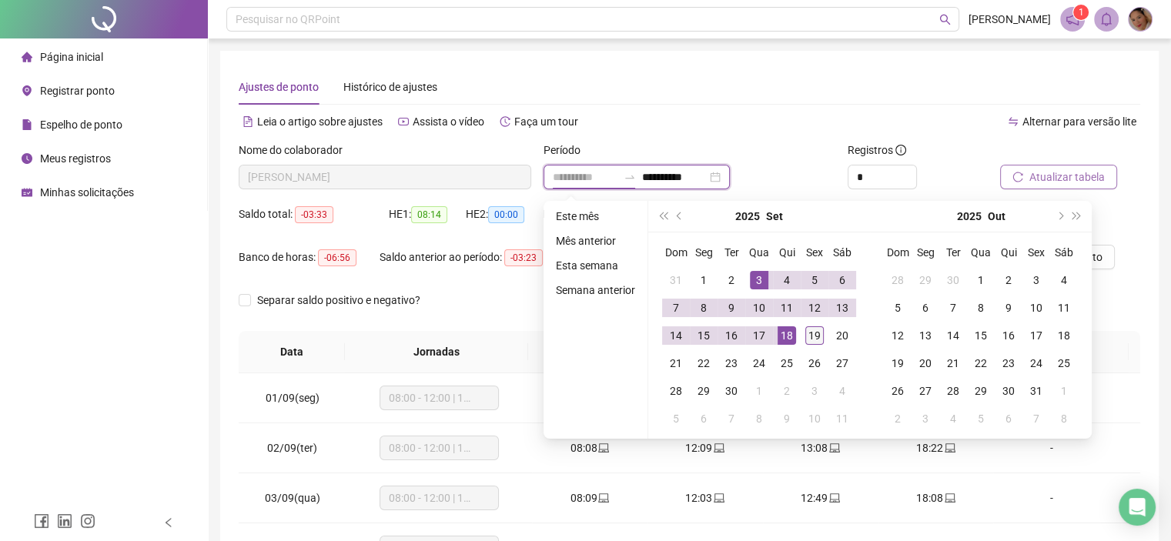
type input "**********"
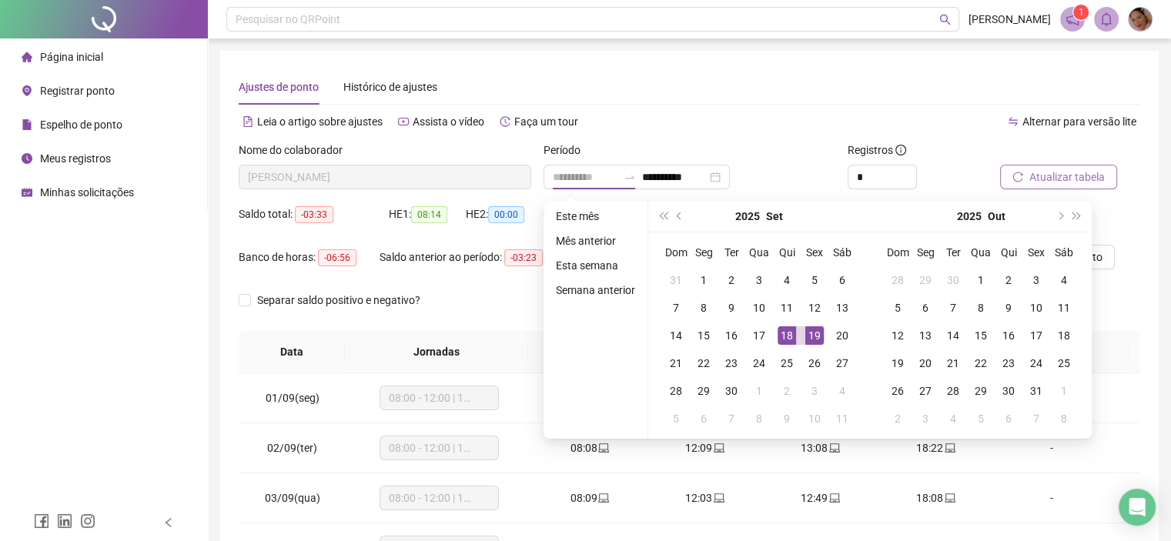
click at [816, 338] on div "19" at bounding box center [815, 336] width 18 height 18
click at [816, 337] on div "19" at bounding box center [815, 336] width 18 height 18
type input "**********"
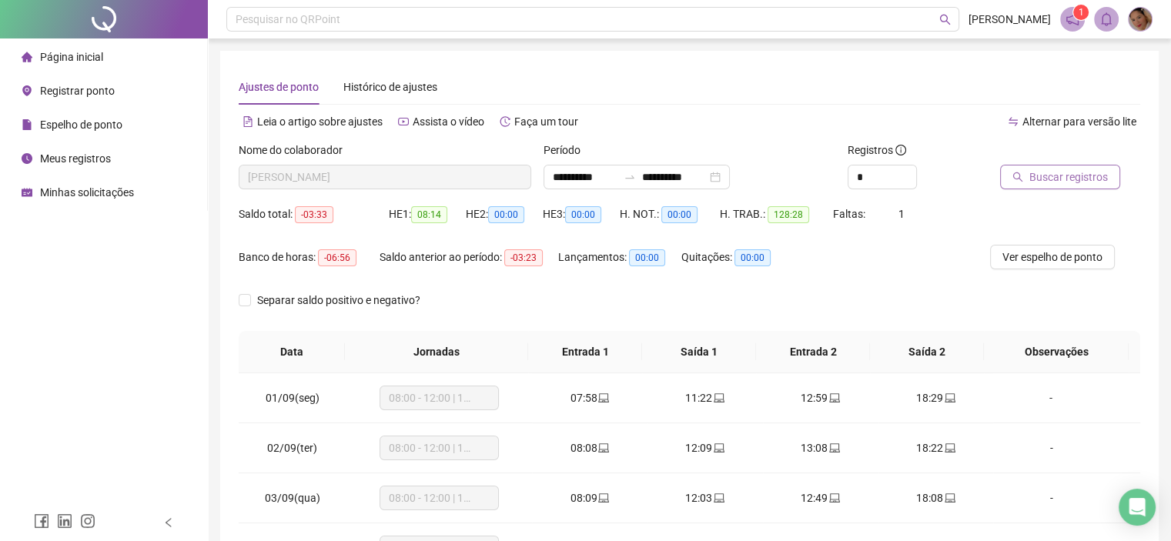
click at [1039, 177] on span "Buscar registros" at bounding box center [1069, 177] width 79 height 17
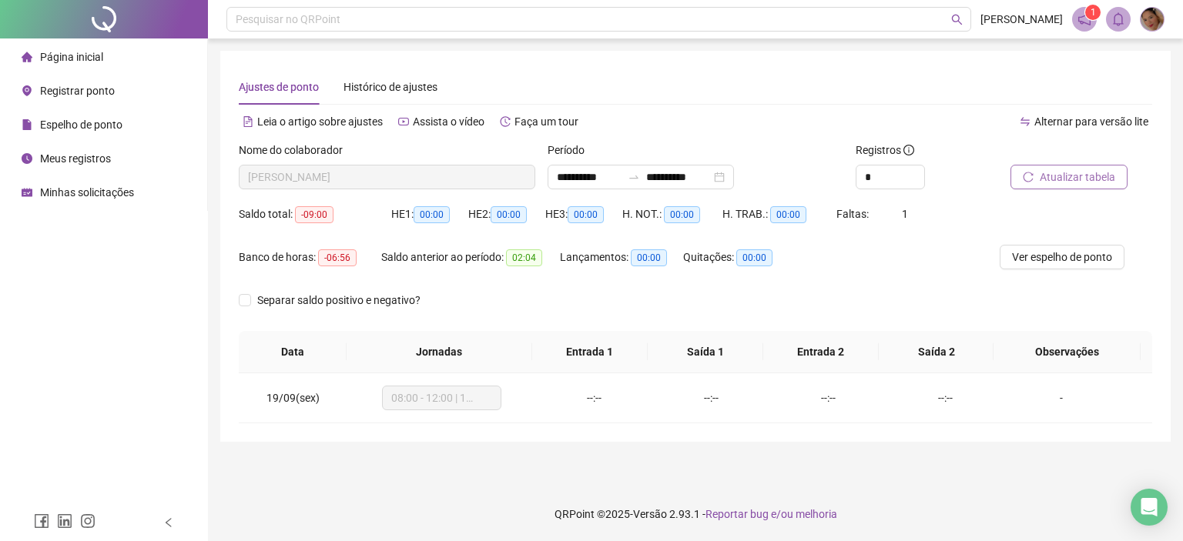
click at [69, 85] on span "Registrar ponto" at bounding box center [77, 91] width 75 height 12
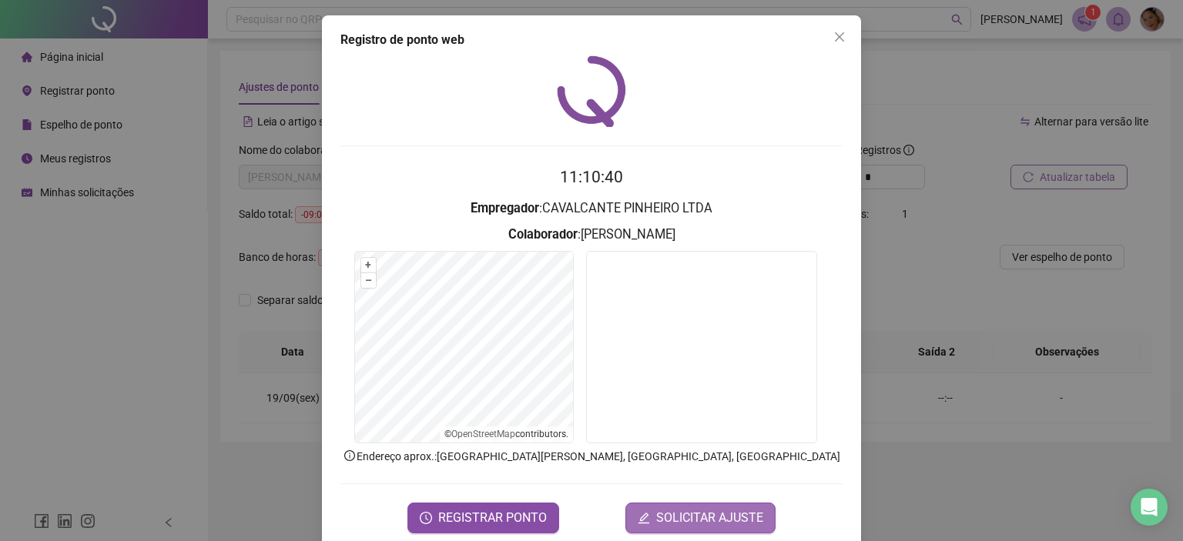
click at [691, 518] on span "SOLICITAR AJUSTE" at bounding box center [709, 518] width 107 height 18
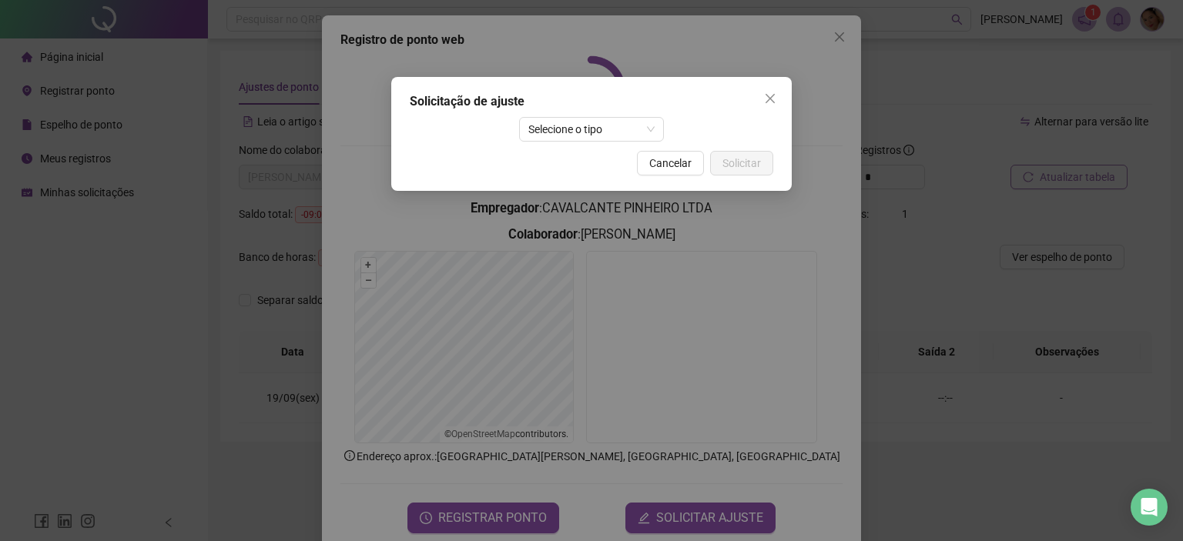
click at [629, 156] on div "Cancelar Solicitar" at bounding box center [592, 163] width 364 height 25
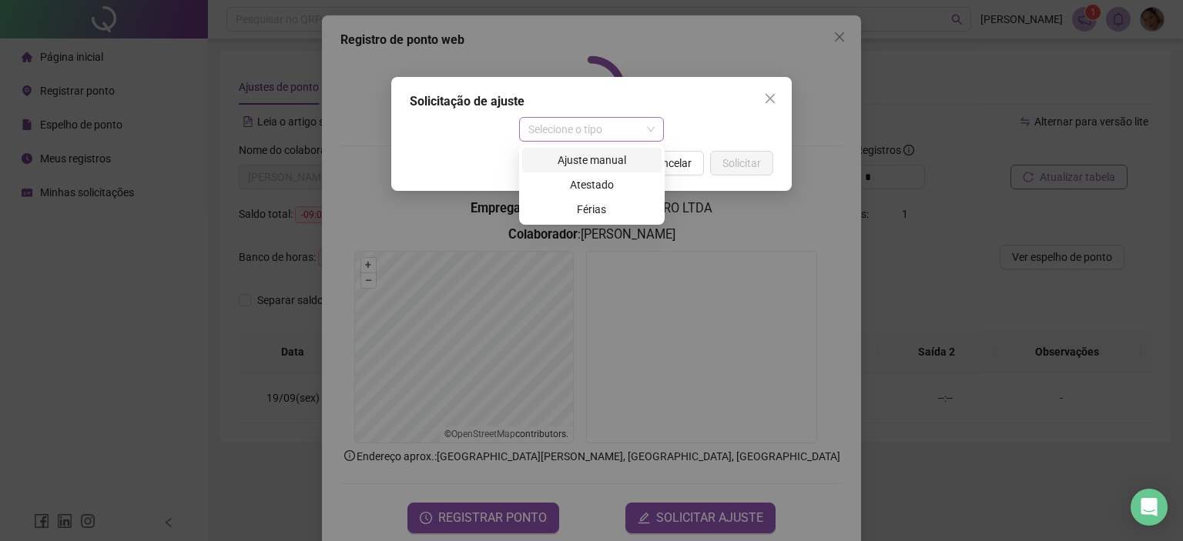
click at [625, 139] on span "Selecione o tipo" at bounding box center [591, 129] width 127 height 23
click at [601, 156] on div "Ajuste manual" at bounding box center [591, 160] width 121 height 17
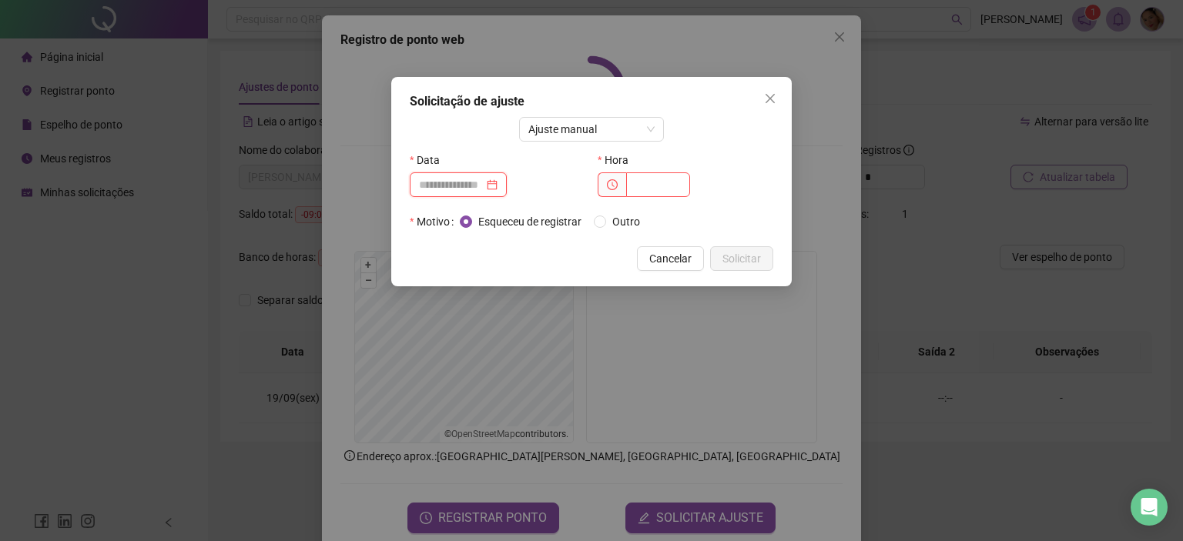
click at [471, 183] on input at bounding box center [451, 184] width 65 height 17
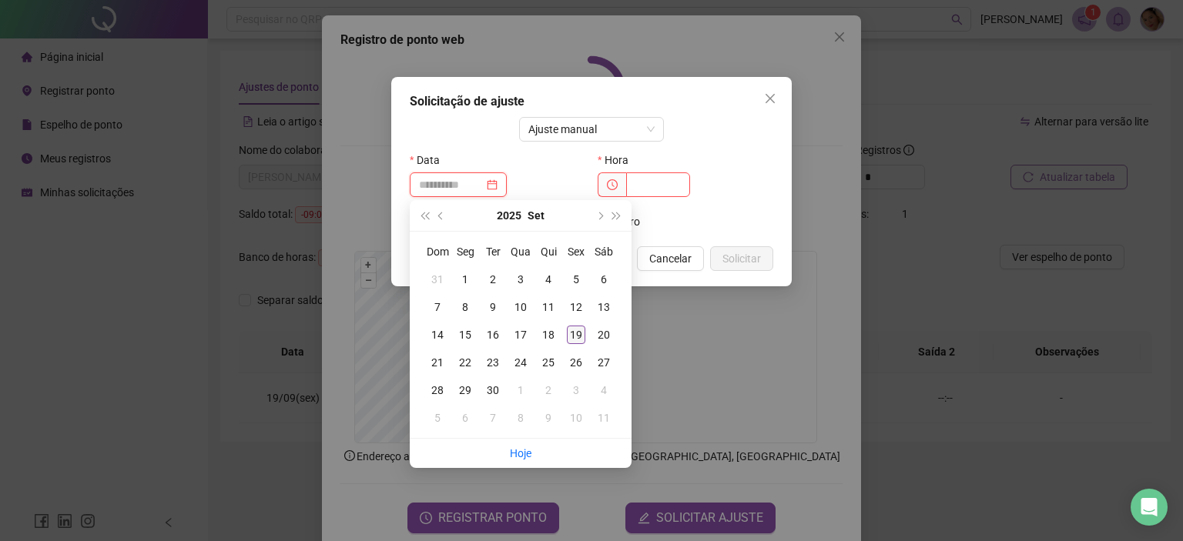
type input "**********"
click at [574, 333] on div "19" at bounding box center [576, 335] width 18 height 18
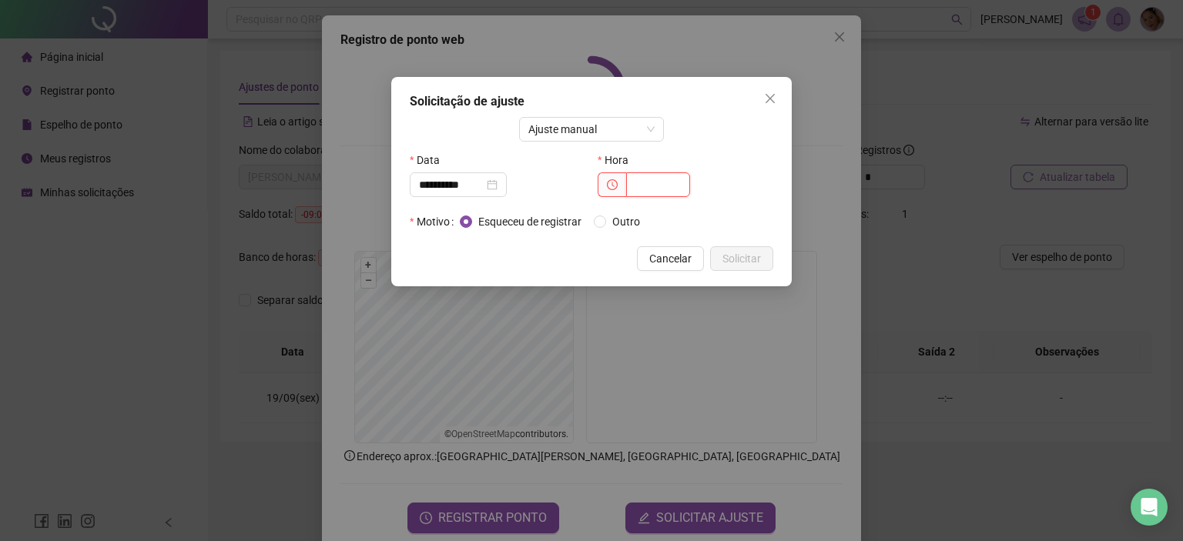
click at [657, 187] on input "text" at bounding box center [658, 185] width 64 height 25
type input "*****"
click at [752, 260] on span "Solicitar" at bounding box center [741, 258] width 39 height 17
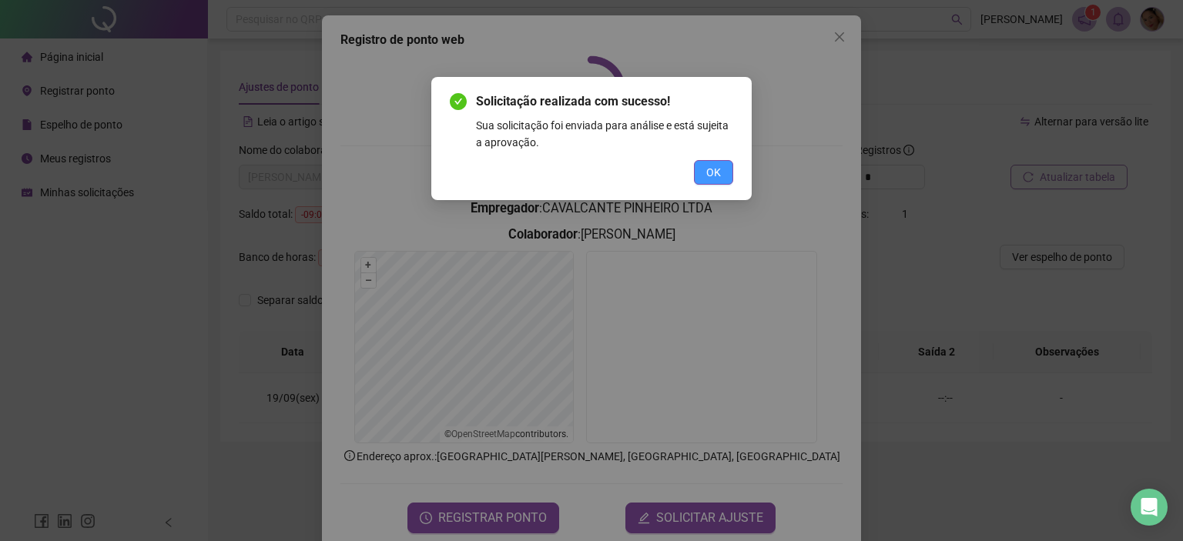
click at [707, 164] on span "OK" at bounding box center [713, 172] width 15 height 17
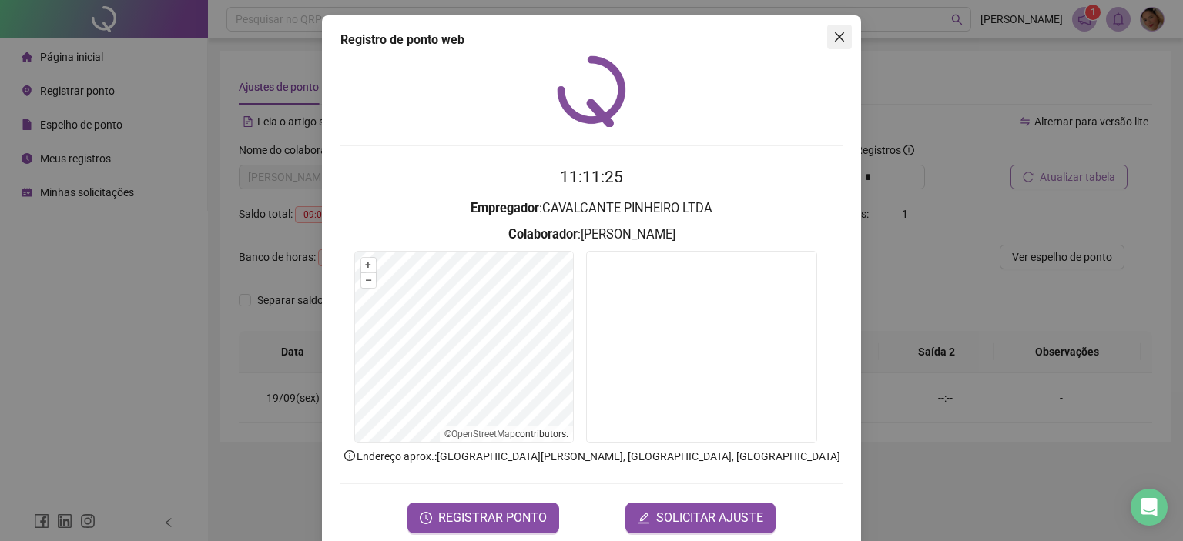
click at [838, 27] on button "Close" at bounding box center [839, 37] width 25 height 25
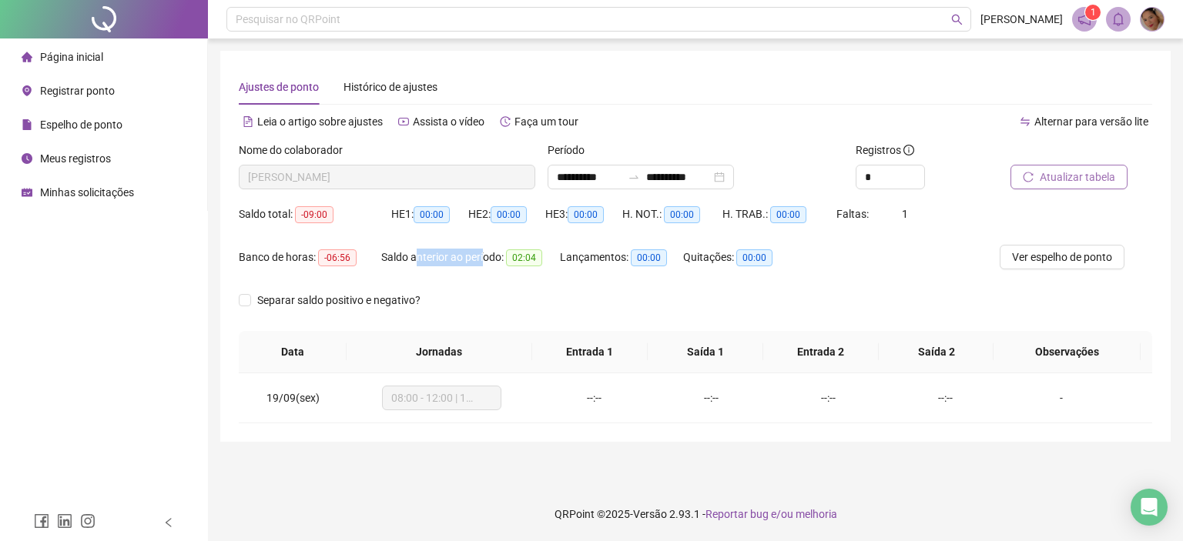
drag, startPoint x: 416, startPoint y: 256, endPoint x: 490, endPoint y: 256, distance: 73.9
click at [488, 256] on div "Saldo anterior ao período: 02:04" at bounding box center [470, 258] width 179 height 18
click at [491, 256] on div "Saldo anterior ao período: 02:04" at bounding box center [470, 258] width 179 height 18
click at [496, 249] on div "Saldo anterior ao período: 02:04" at bounding box center [470, 258] width 179 height 18
click at [734, 175] on div "**********" at bounding box center [641, 177] width 186 height 25
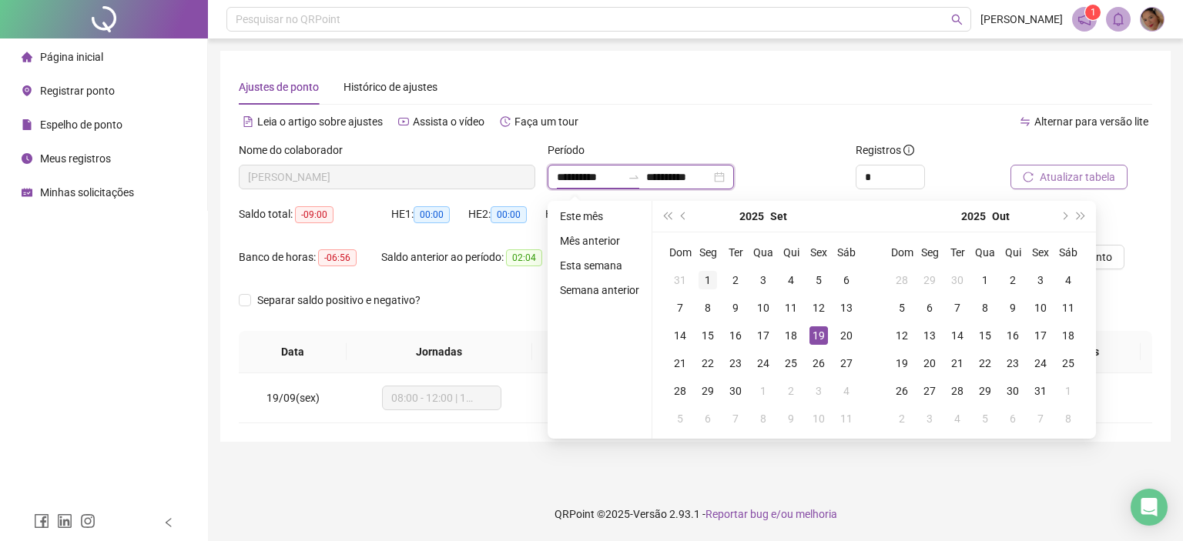
type input "**********"
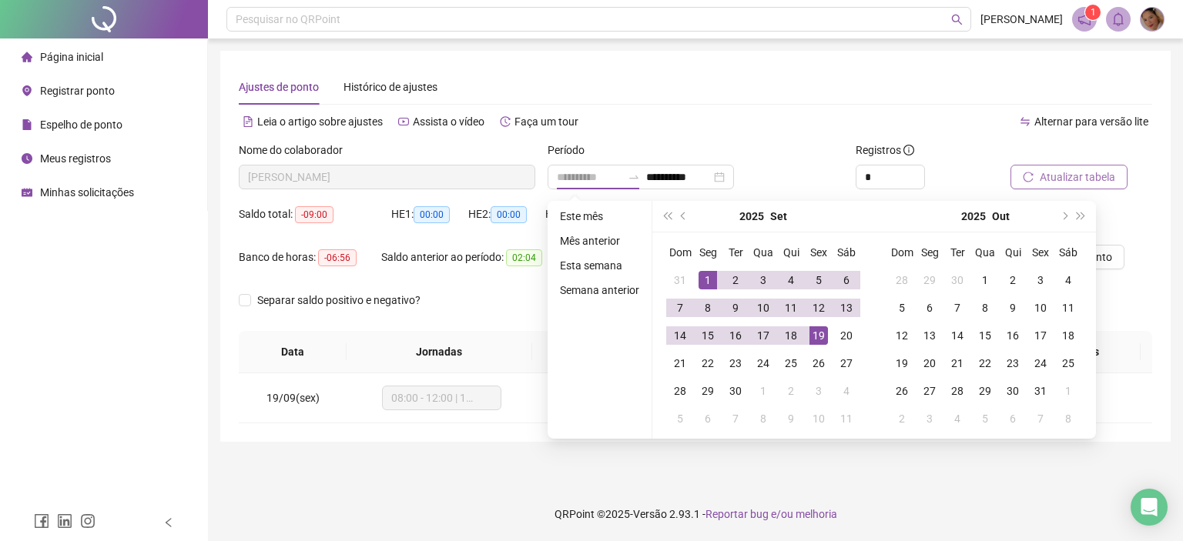
click at [709, 280] on div "1" at bounding box center [708, 280] width 18 height 18
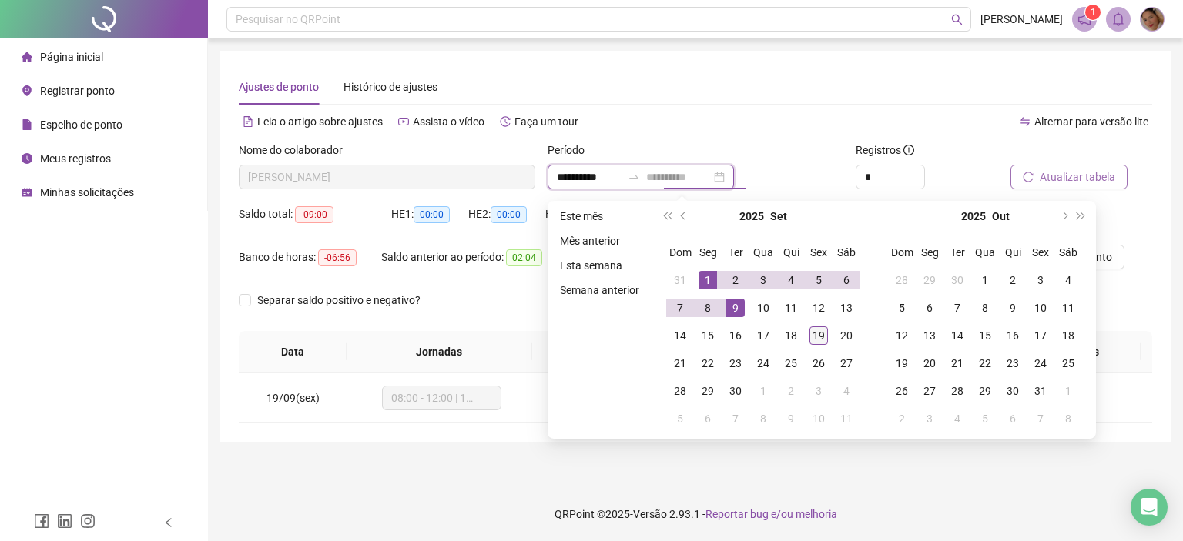
type input "**********"
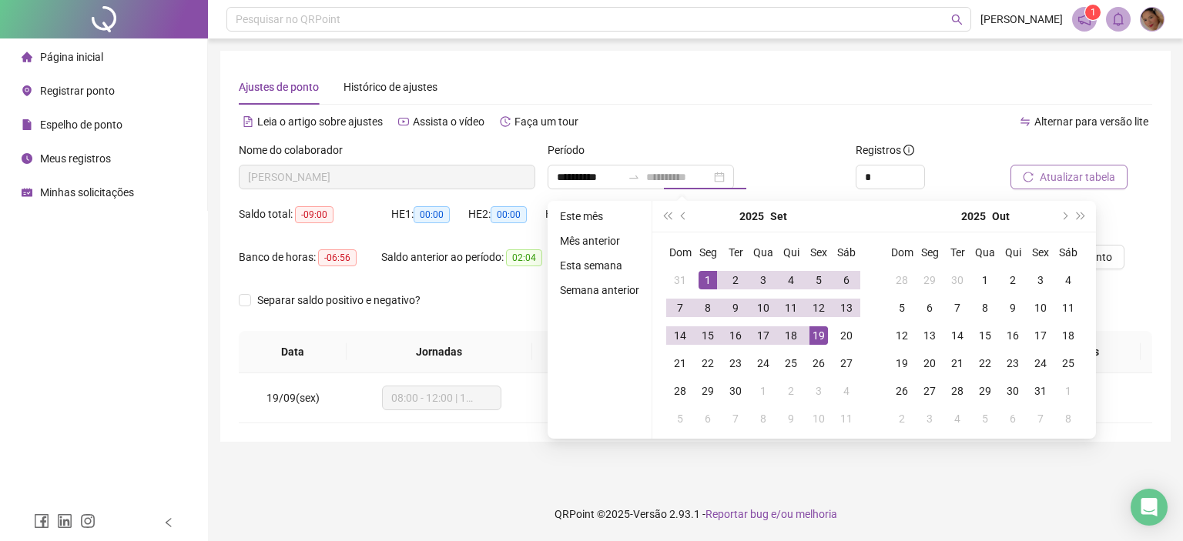
click at [822, 338] on div "19" at bounding box center [818, 336] width 18 height 18
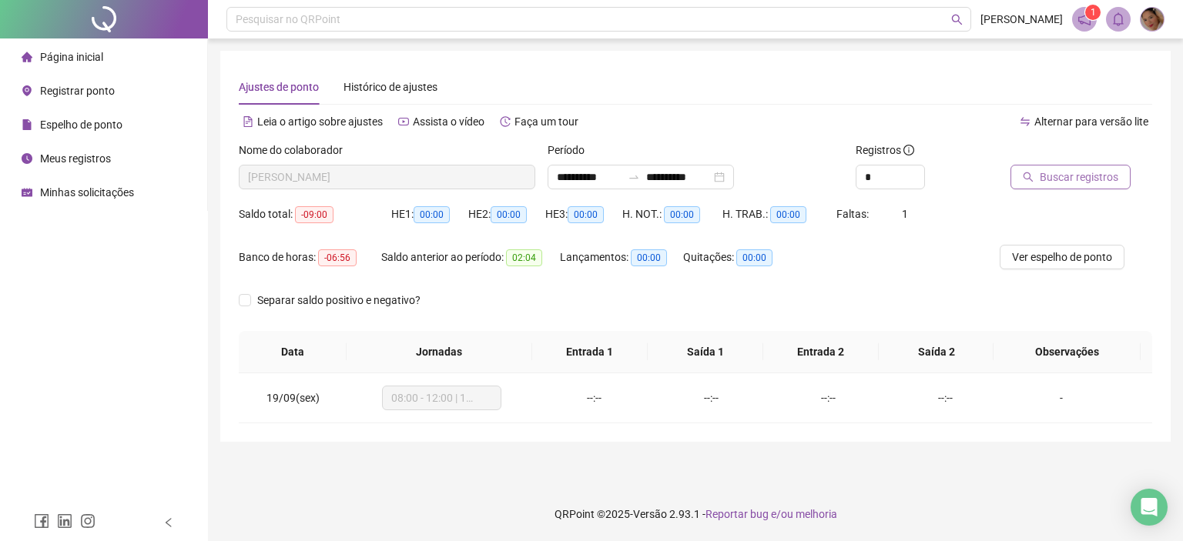
click at [1054, 181] on span "Buscar registros" at bounding box center [1079, 177] width 79 height 17
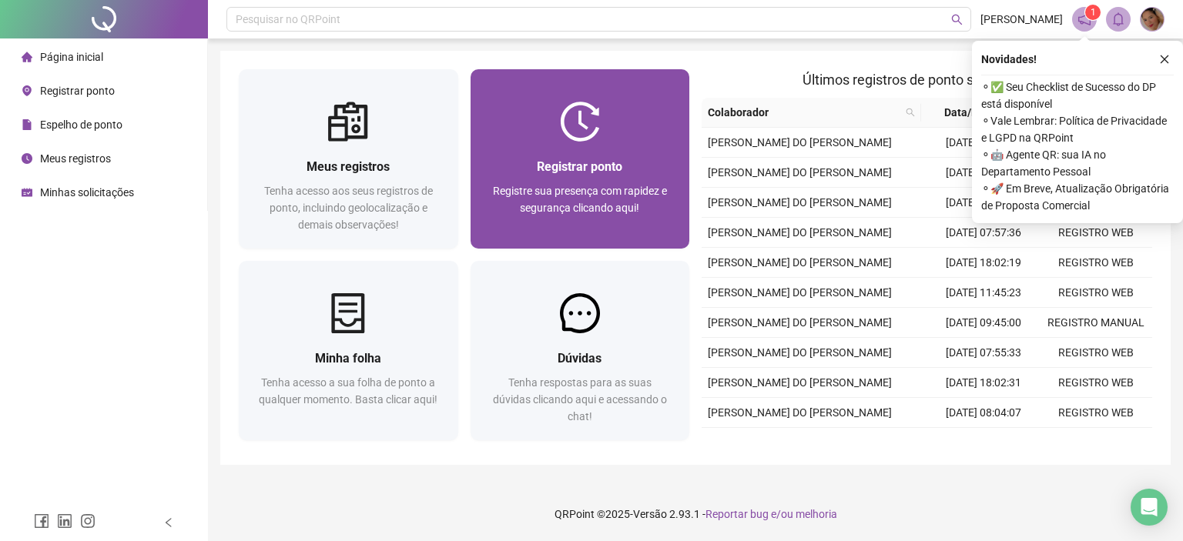
click at [612, 111] on div at bounding box center [580, 122] width 219 height 40
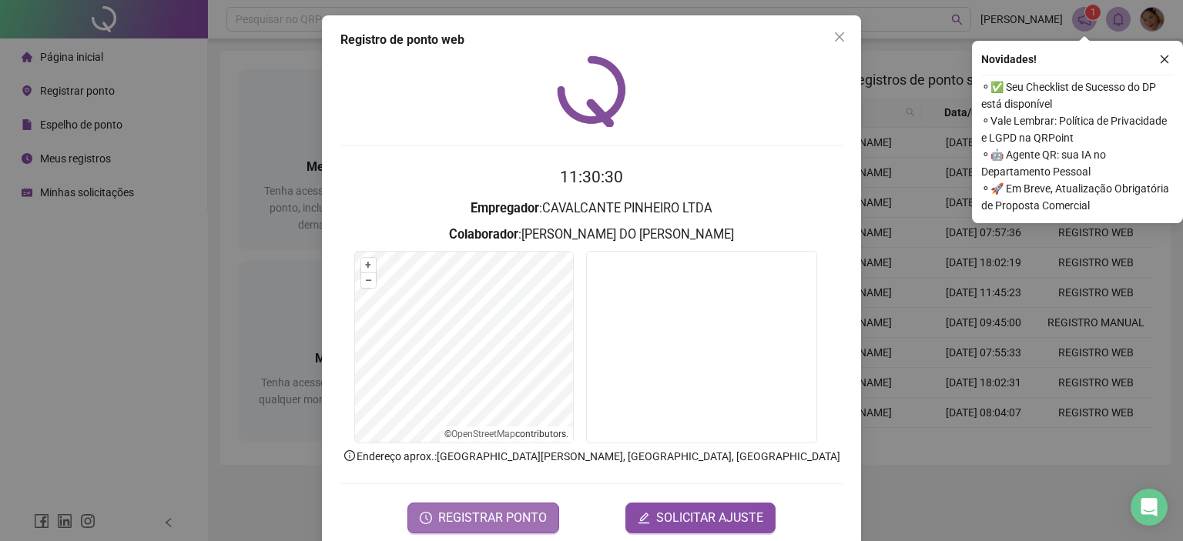
click at [490, 513] on span "REGISTRAR PONTO" at bounding box center [492, 518] width 109 height 18
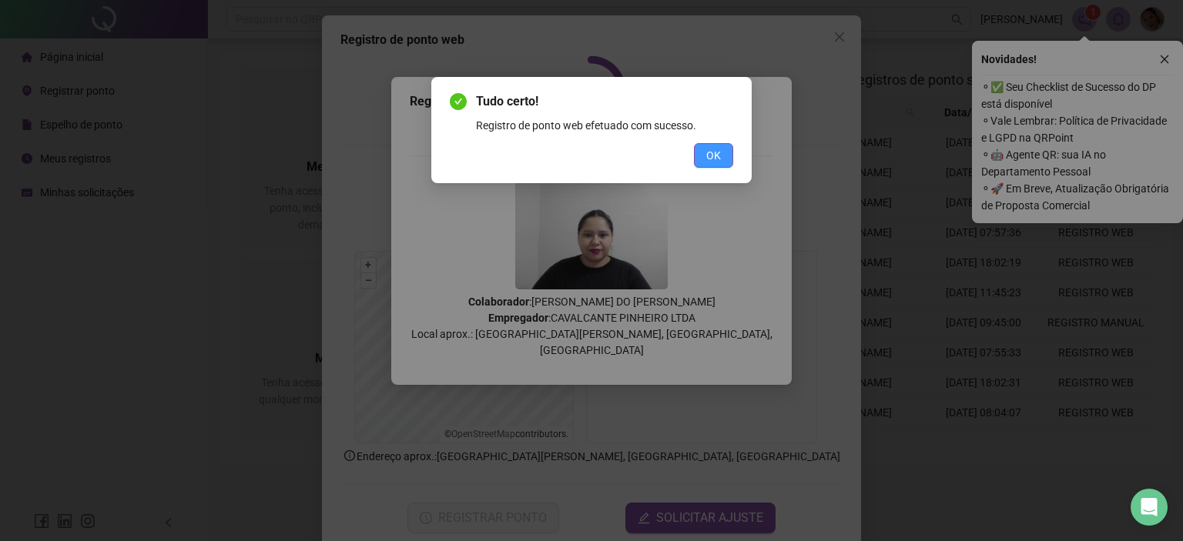
click at [722, 151] on button "OK" at bounding box center [713, 155] width 39 height 25
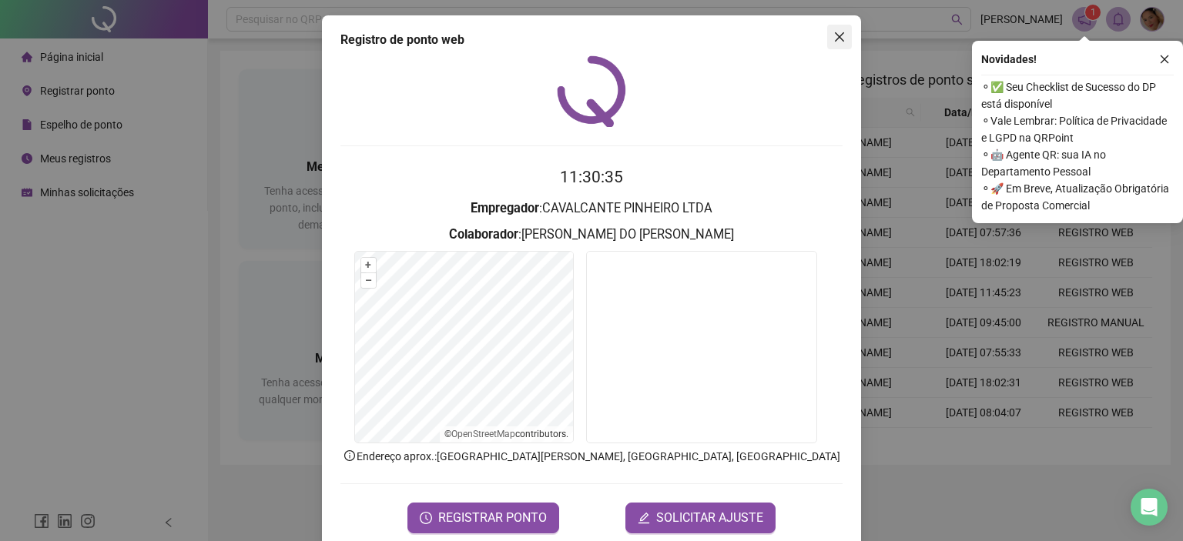
click at [835, 35] on icon "close" at bounding box center [839, 36] width 9 height 9
